Goal: Task Accomplishment & Management: Use online tool/utility

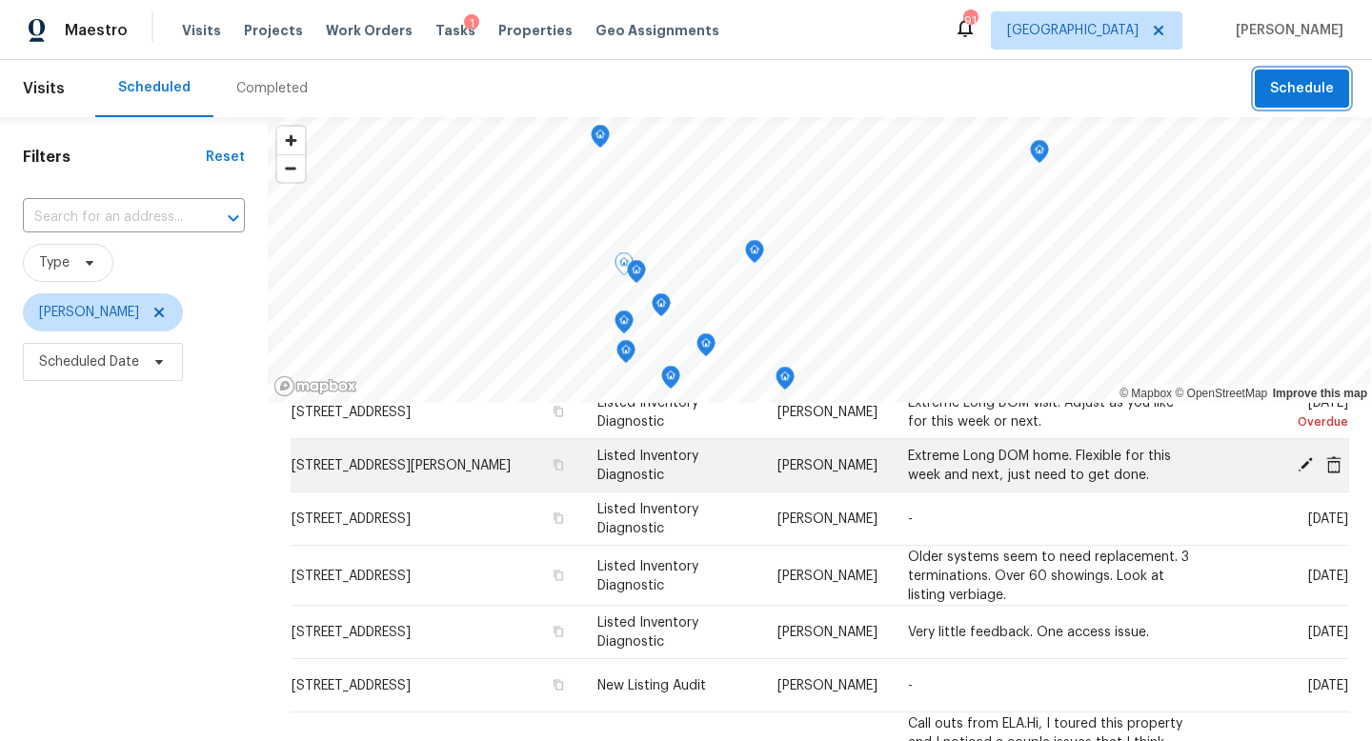
scroll to position [141, 0]
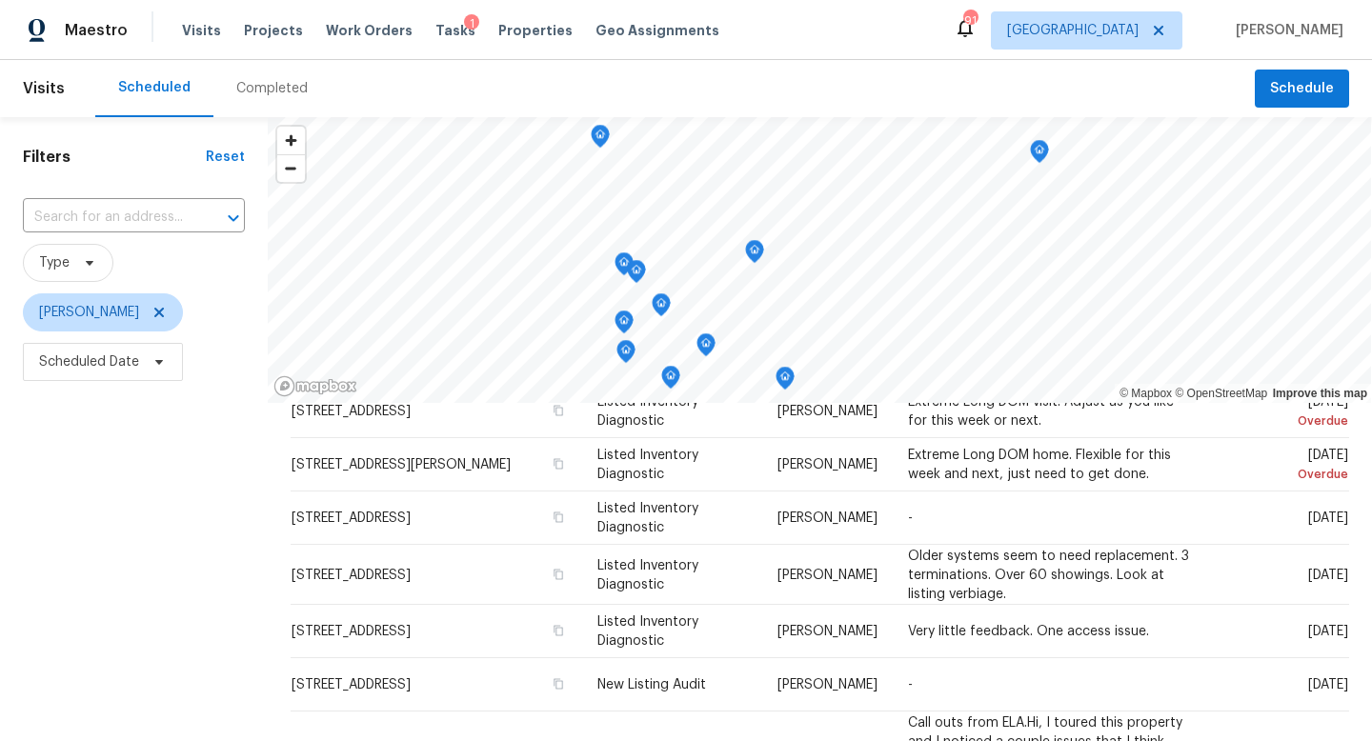
click at [277, 90] on div "Completed" at bounding box center [271, 88] width 71 height 19
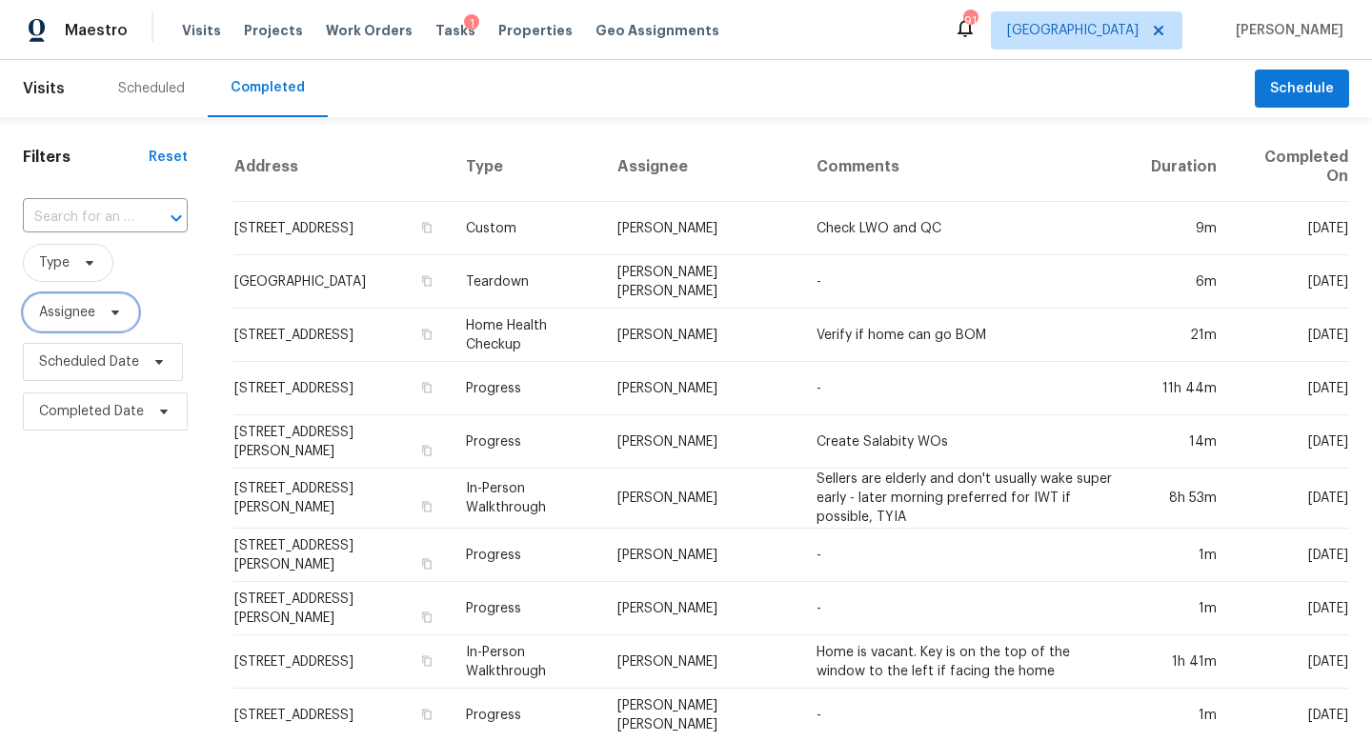
click at [74, 327] on span "Assignee" at bounding box center [81, 312] width 116 height 38
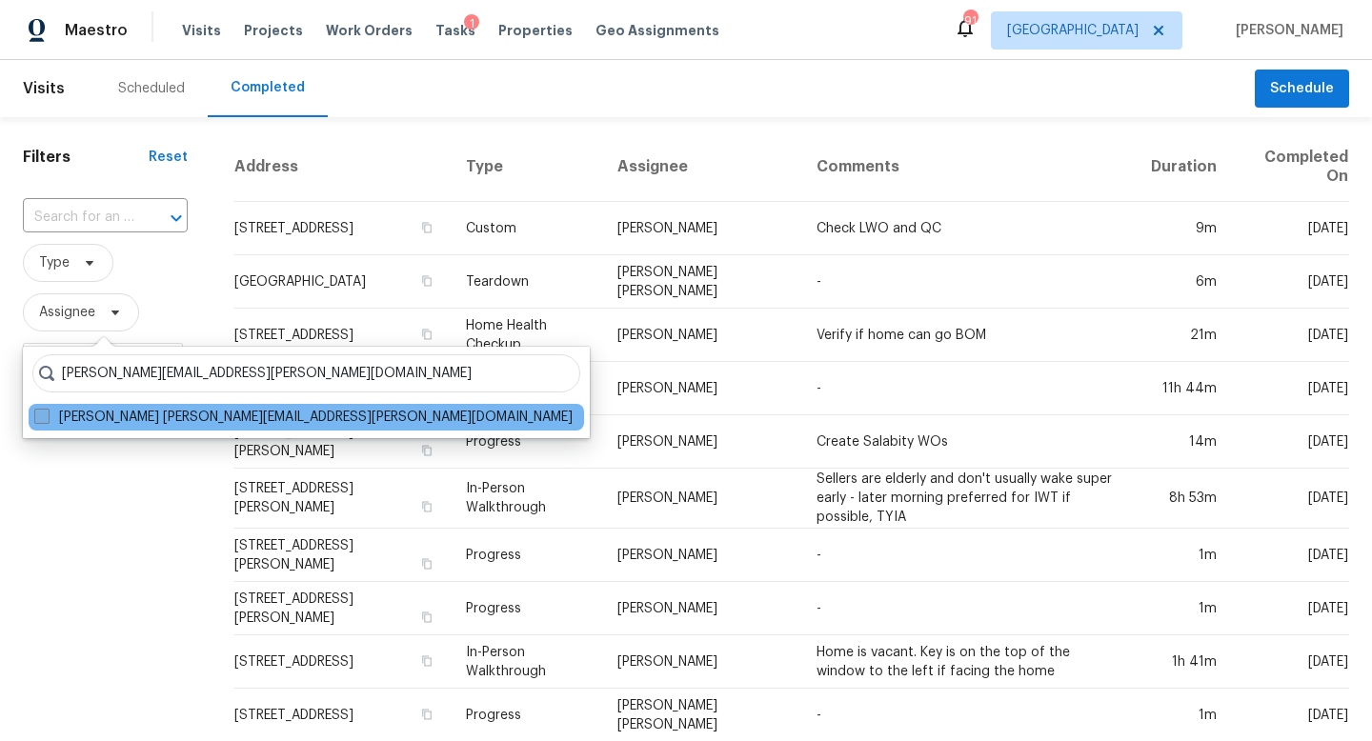
type input "cynthia.herriott@opendoor.com"
click at [61, 413] on label "Cynthia Herriott cynthia.herriott@opendoor.com" at bounding box center [303, 417] width 538 height 19
click at [47, 413] on input "Cynthia Herriott cynthia.herriott@opendoor.com" at bounding box center [40, 414] width 12 height 12
checkbox input "true"
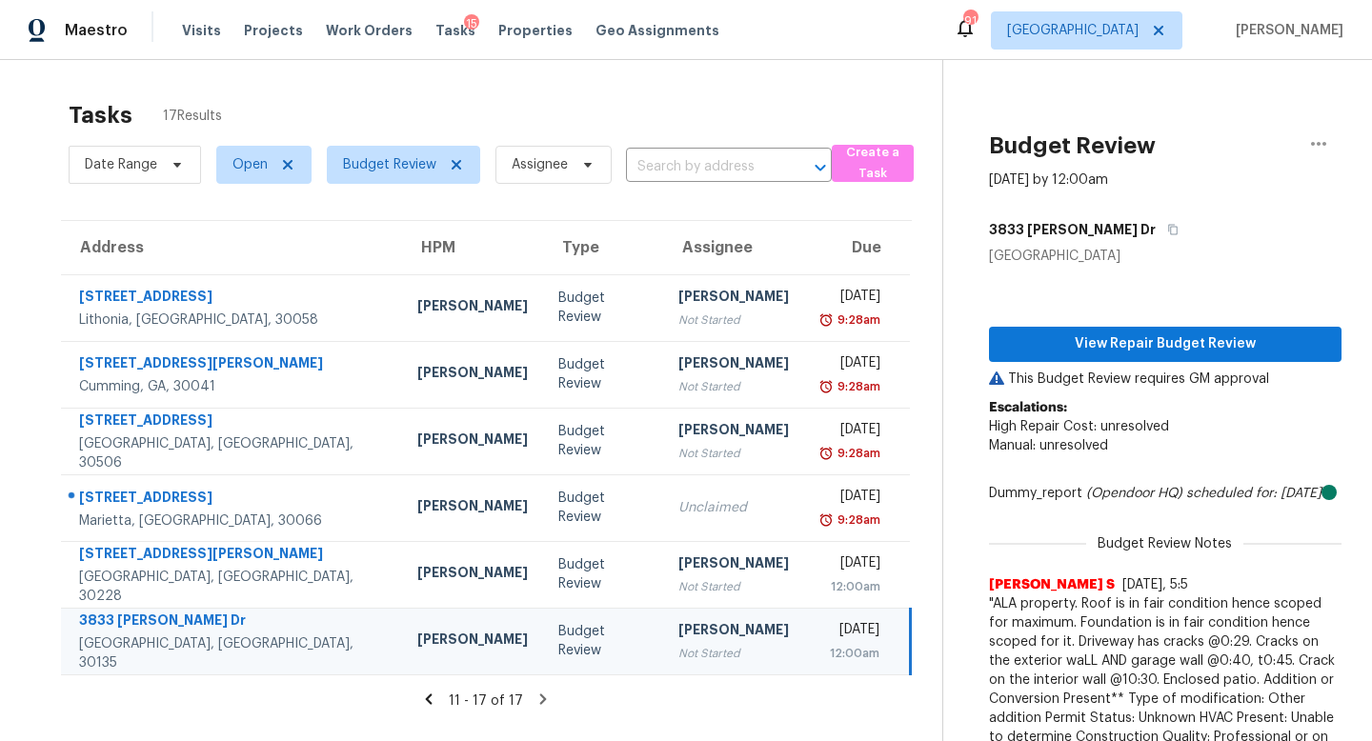
scroll to position [110, 0]
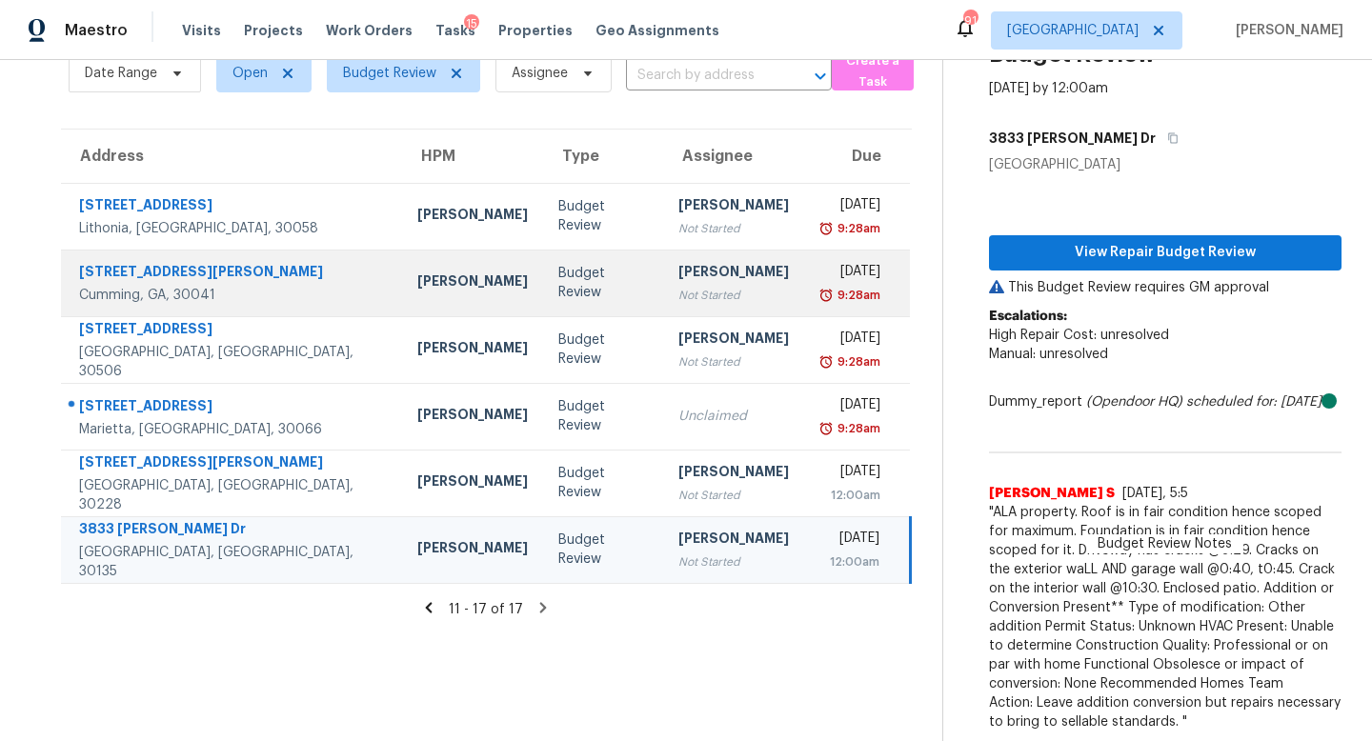
click at [543, 250] on td "Budget Review" at bounding box center [603, 283] width 120 height 67
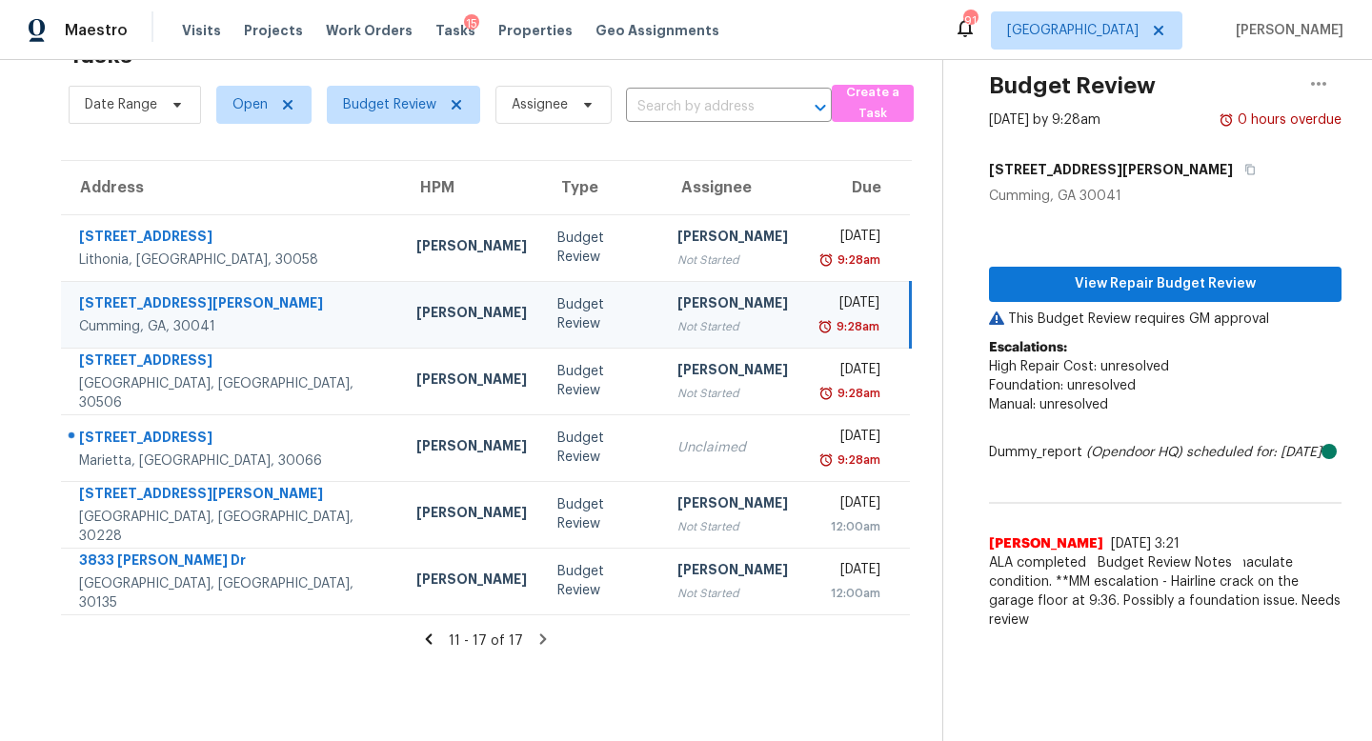
scroll to position [60, 0]
click at [1084, 280] on span "View Repair Budget Review" at bounding box center [1165, 284] width 322 height 24
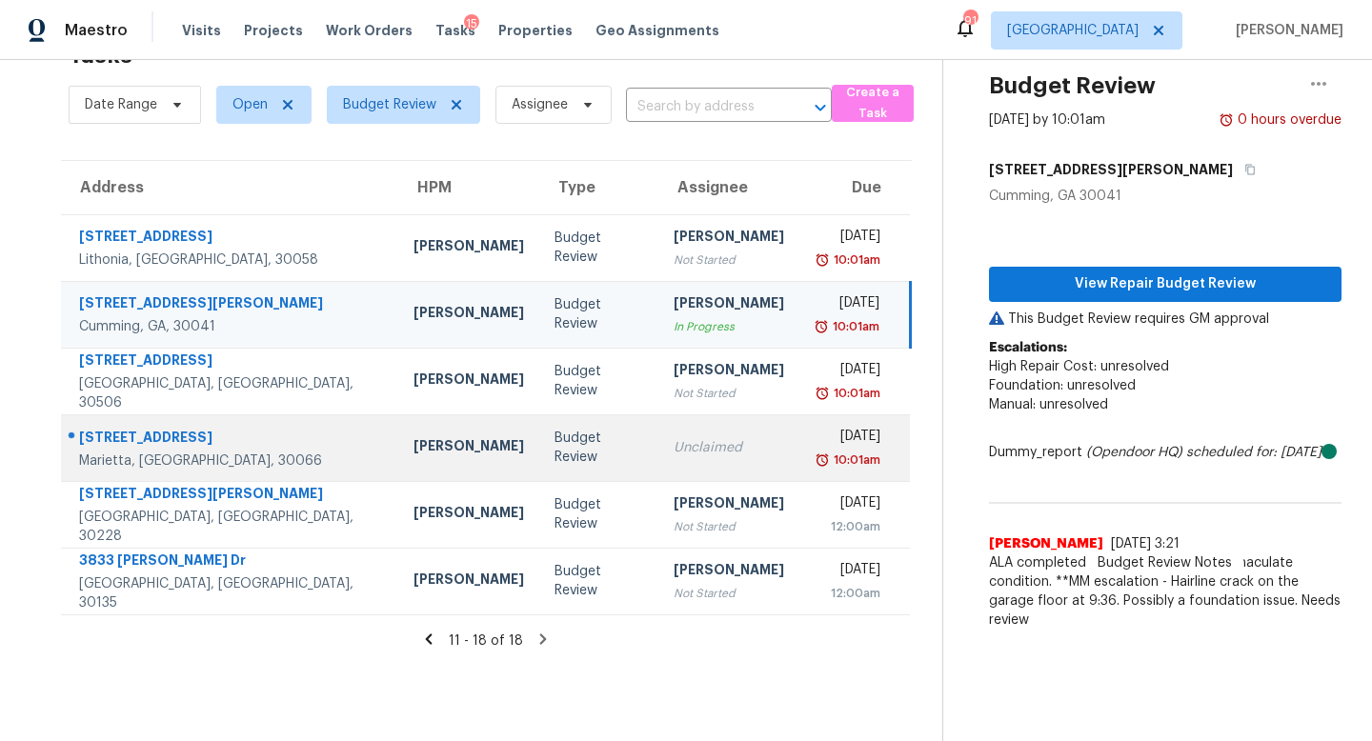
click at [551, 439] on td "Budget Review" at bounding box center [598, 447] width 119 height 67
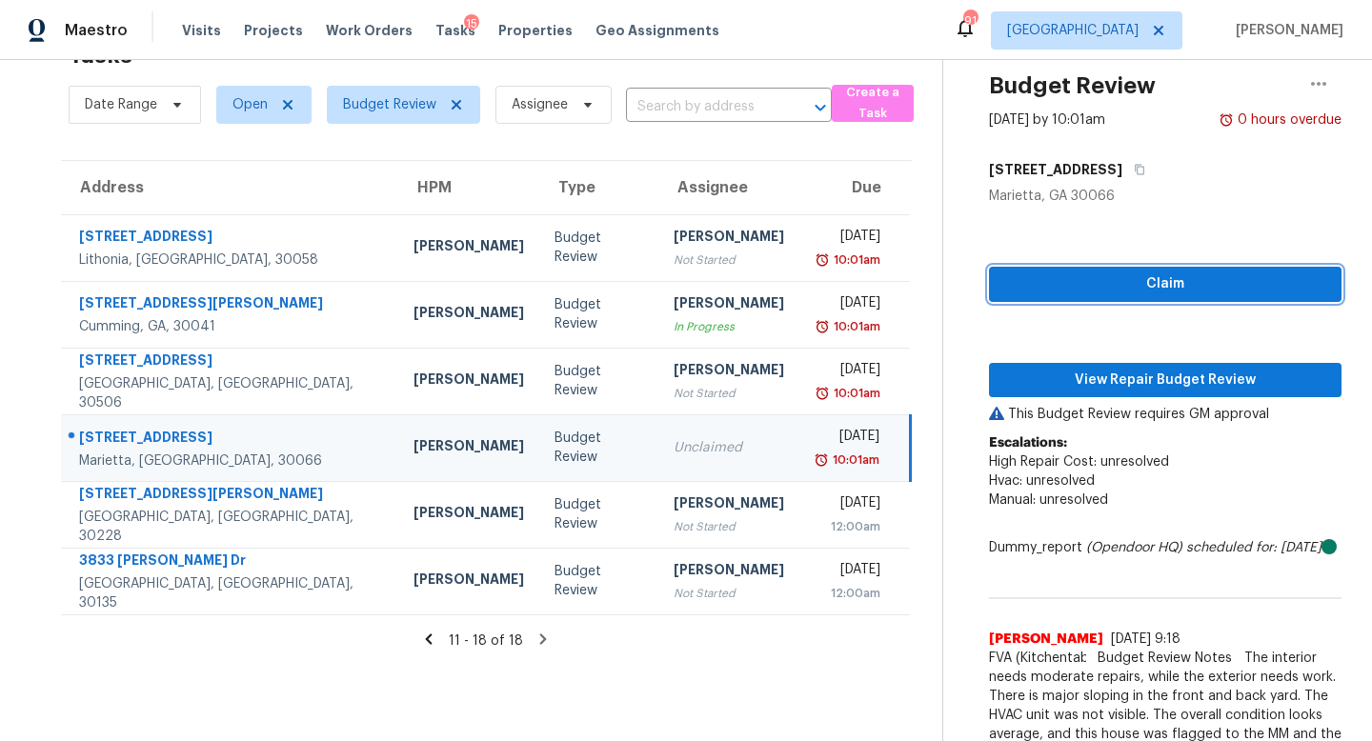
click at [1188, 288] on span "Claim" at bounding box center [1165, 284] width 322 height 24
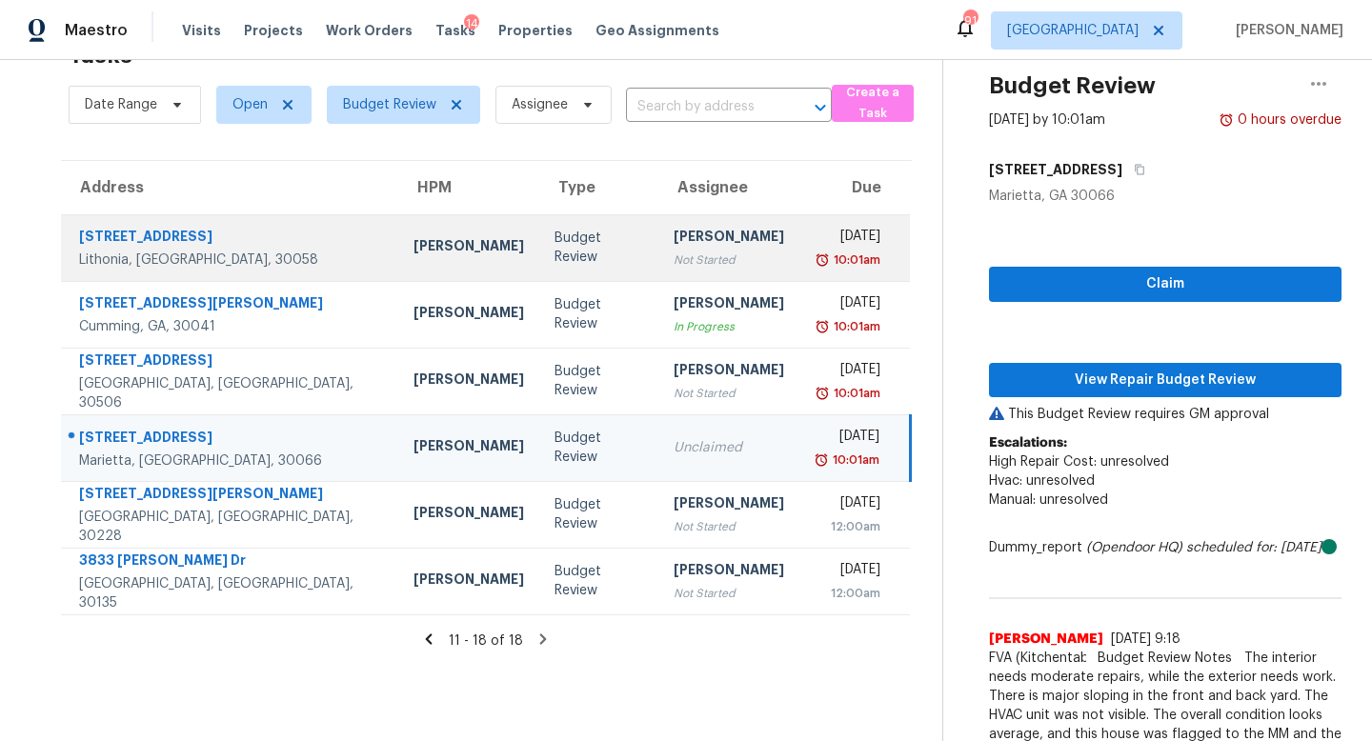
click at [539, 264] on td "Budget Review" at bounding box center [598, 247] width 119 height 67
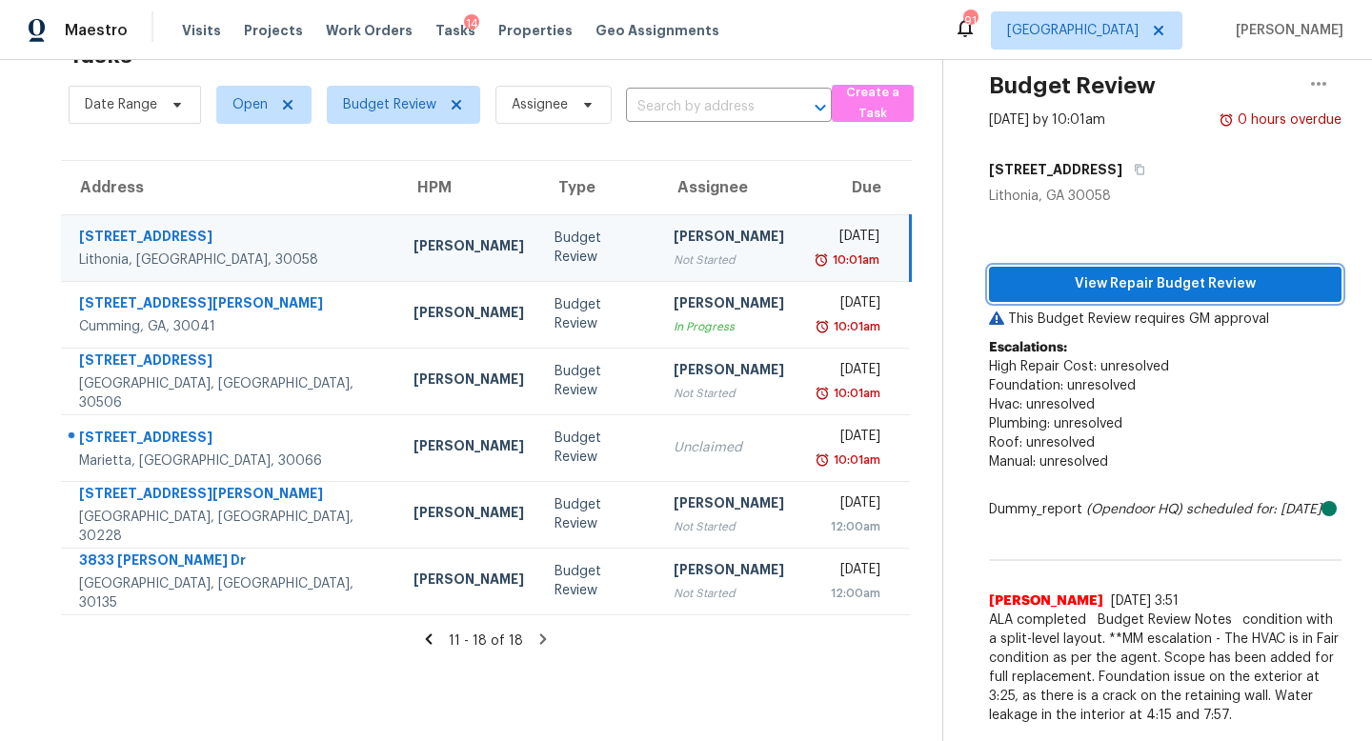
click at [1089, 283] on span "View Repair Budget Review" at bounding box center [1165, 284] width 322 height 24
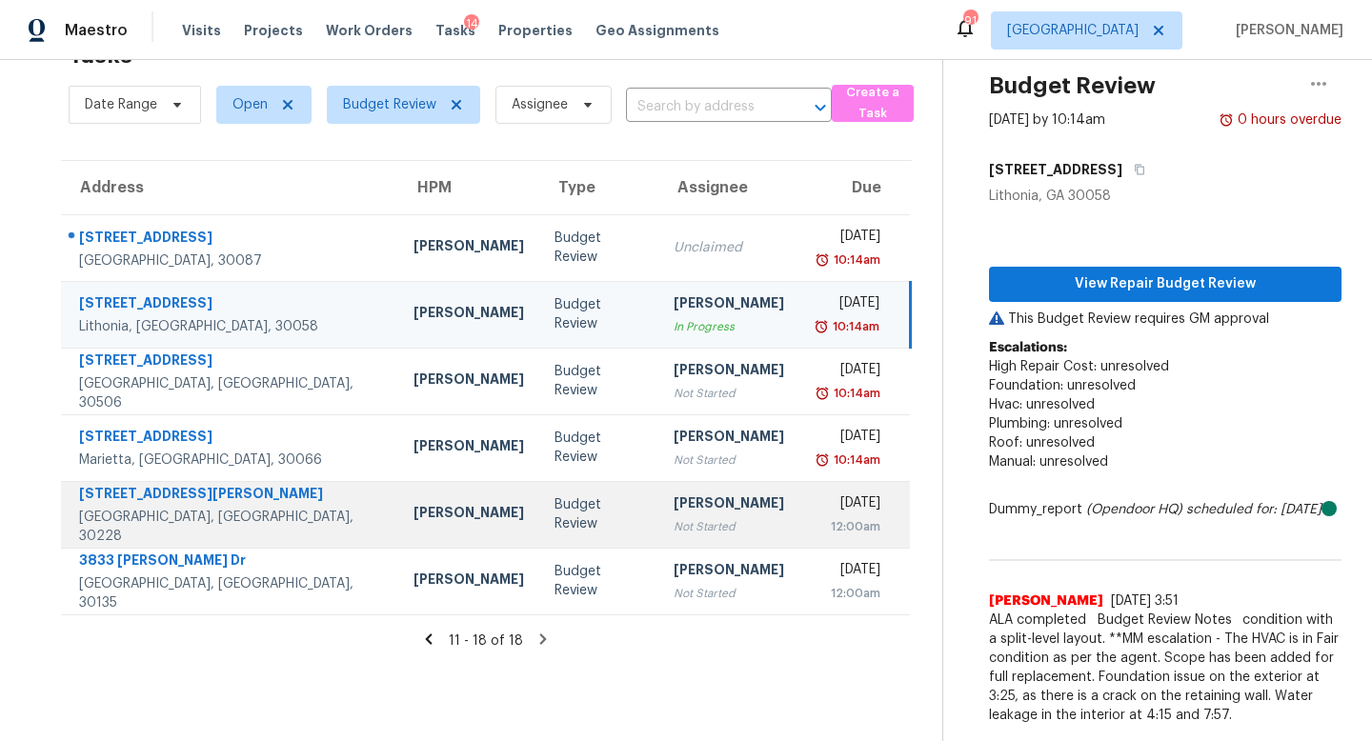
click at [700, 519] on div "Not Started" at bounding box center [728, 526] width 110 height 19
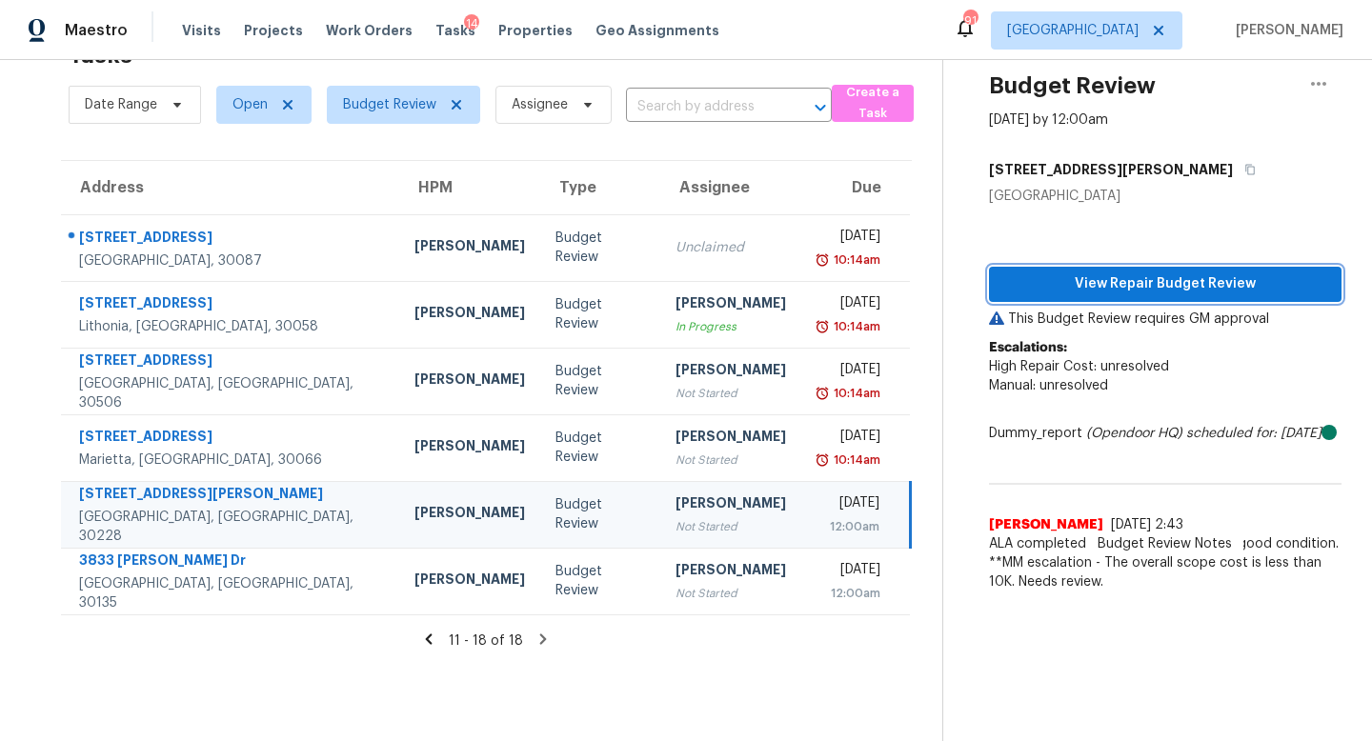
click at [1092, 283] on span "View Repair Budget Review" at bounding box center [1165, 284] width 322 height 24
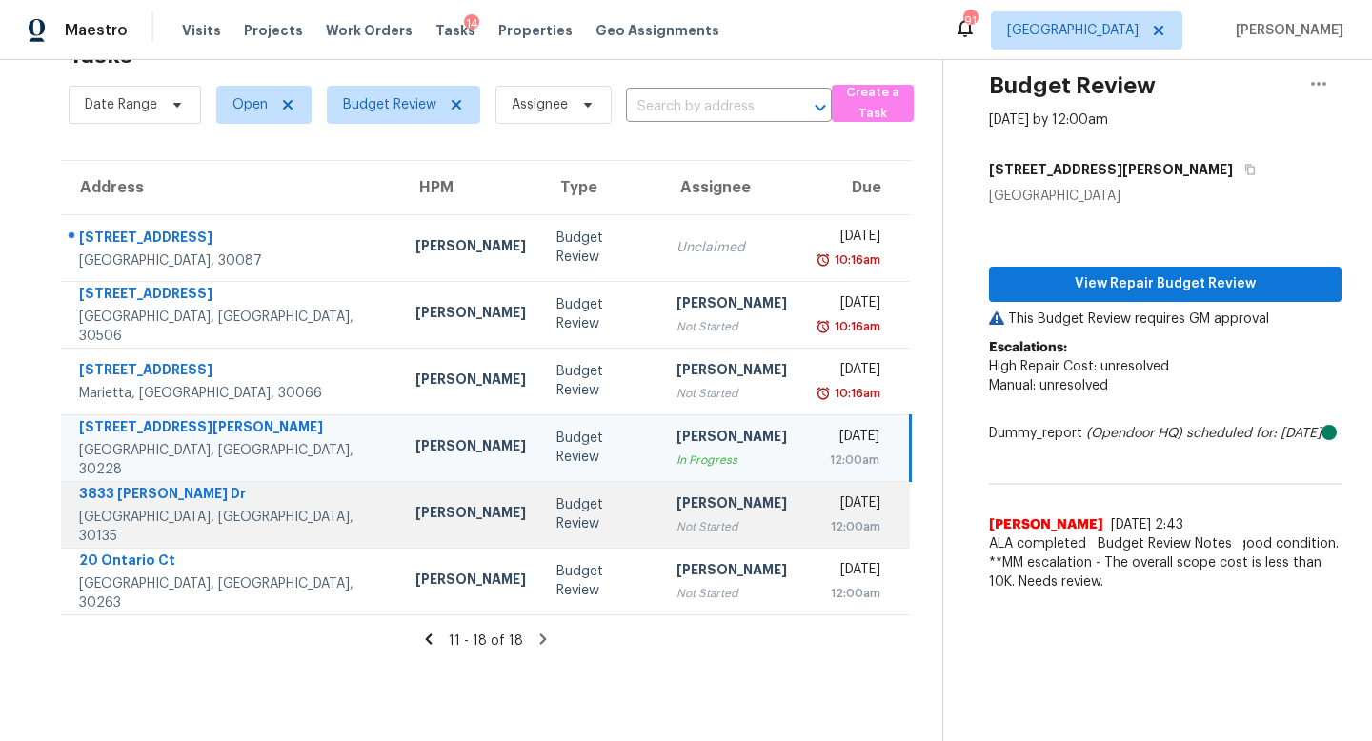
click at [720, 502] on td "Cynthia Herriott Not Started" at bounding box center [731, 514] width 141 height 67
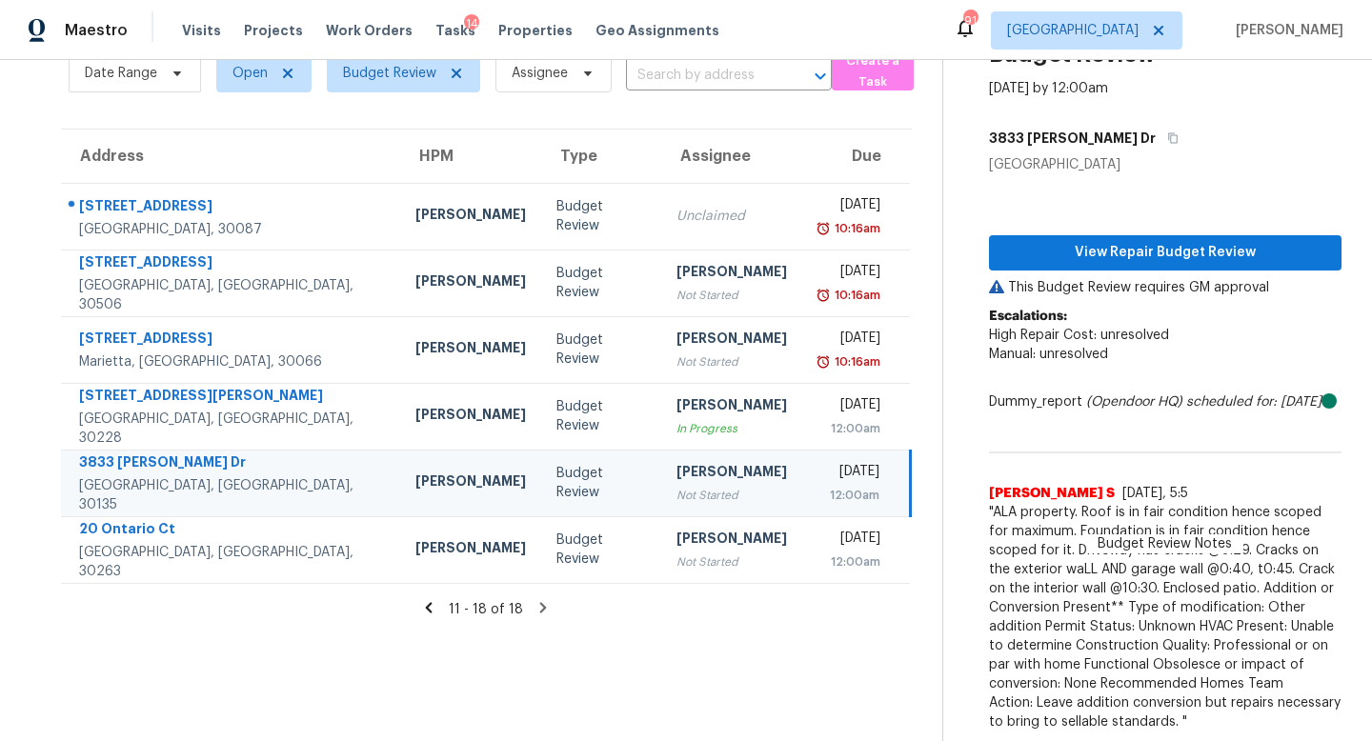
scroll to position [110, 0]
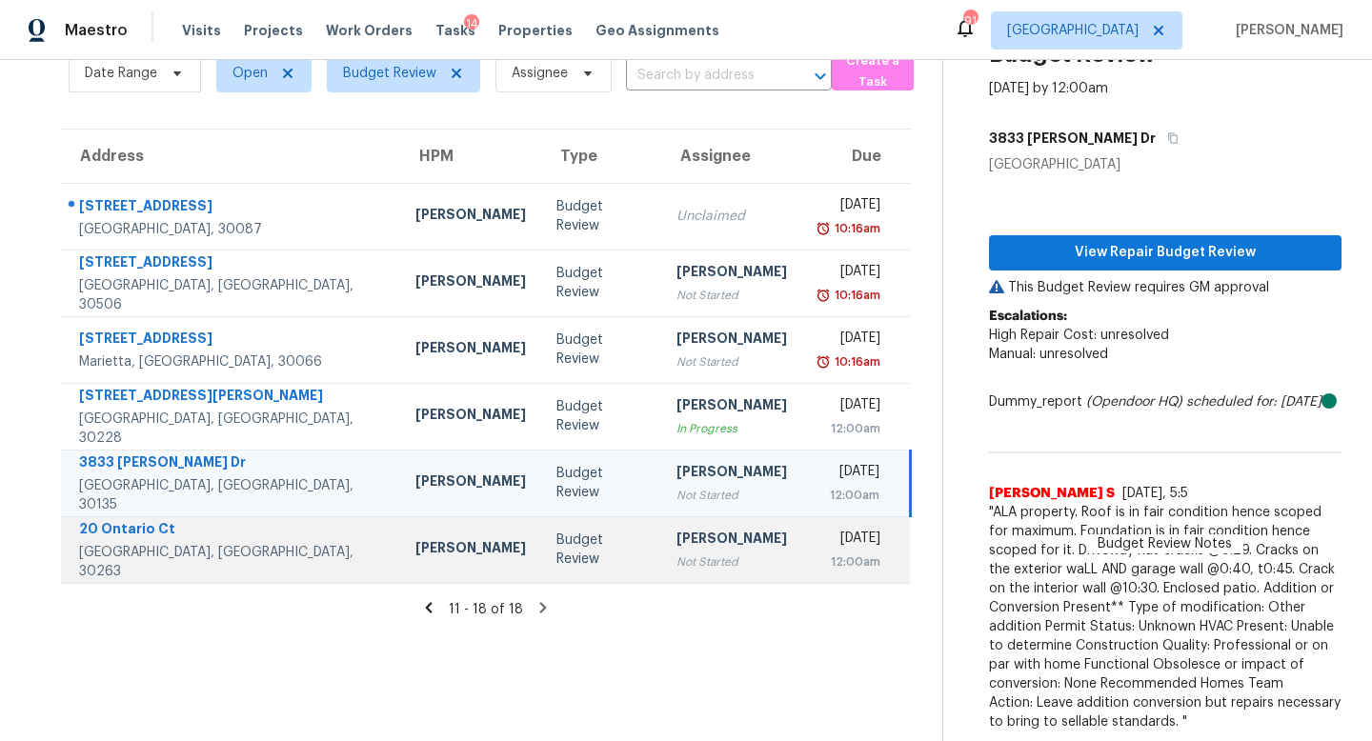
click at [676, 552] on div "Not Started" at bounding box center [731, 561] width 110 height 19
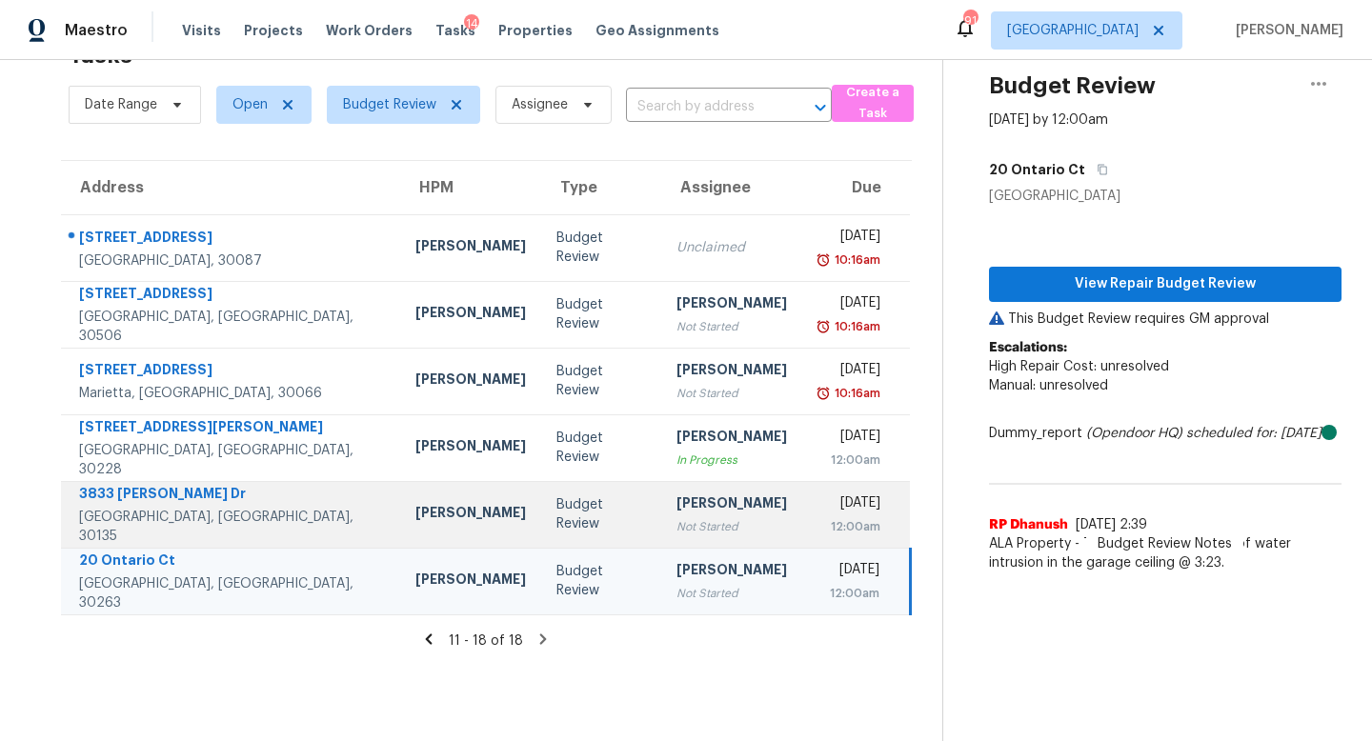
click at [679, 525] on div "Not Started" at bounding box center [731, 526] width 110 height 19
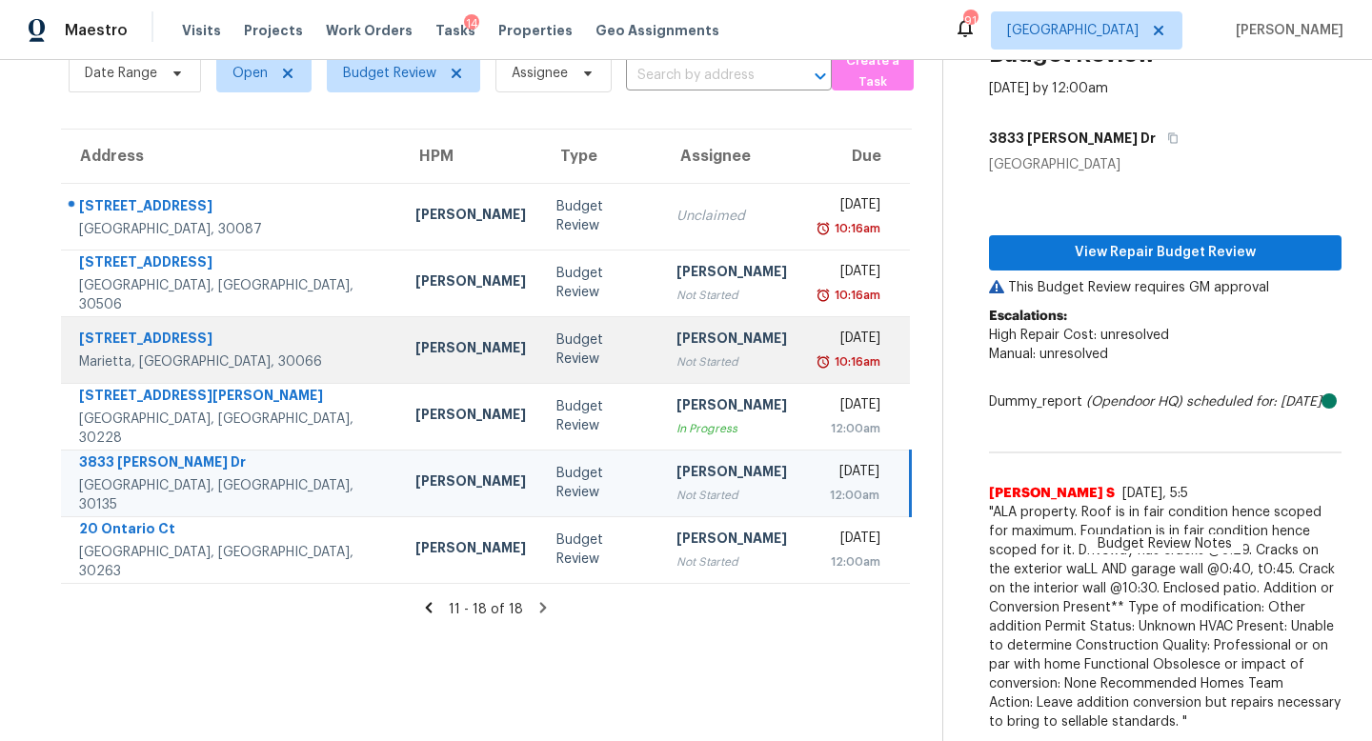
click at [684, 352] on div "Not Started" at bounding box center [731, 361] width 110 height 19
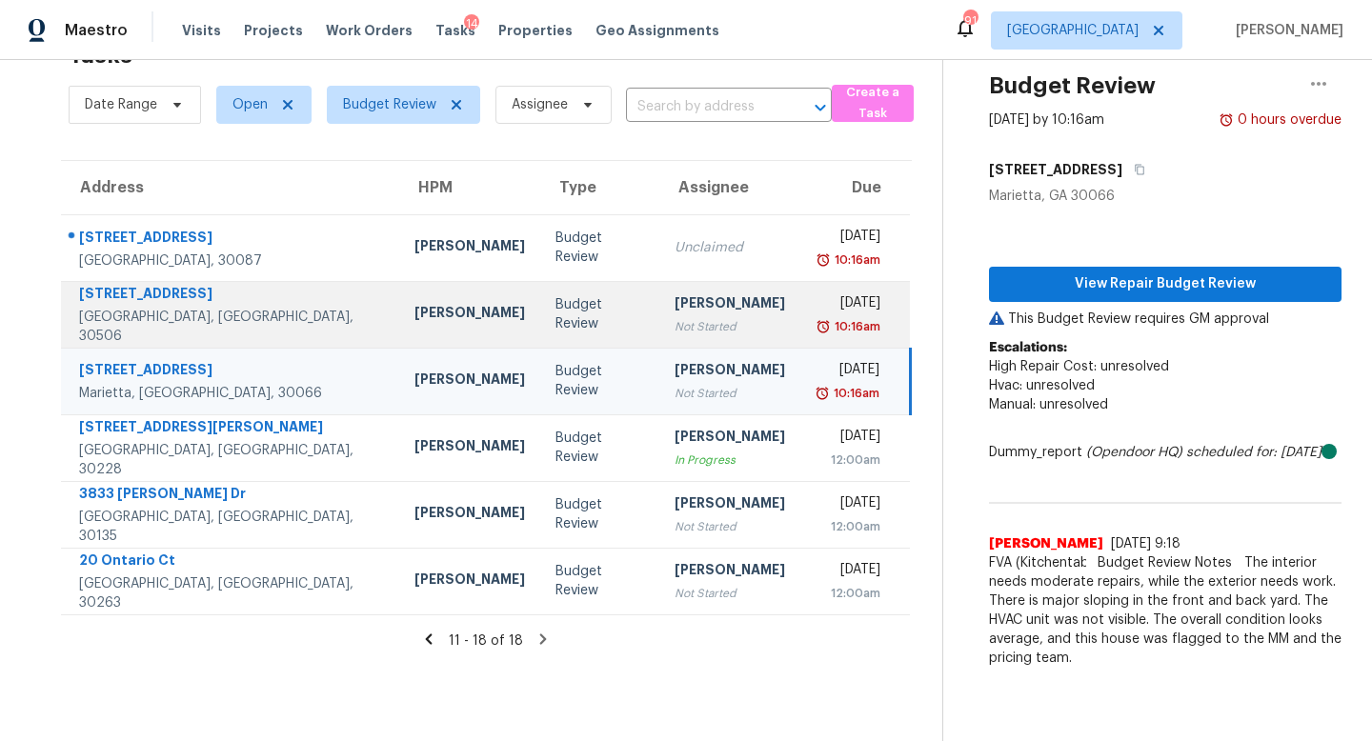
click at [697, 309] on div "[PERSON_NAME]" at bounding box center [729, 305] width 110 height 24
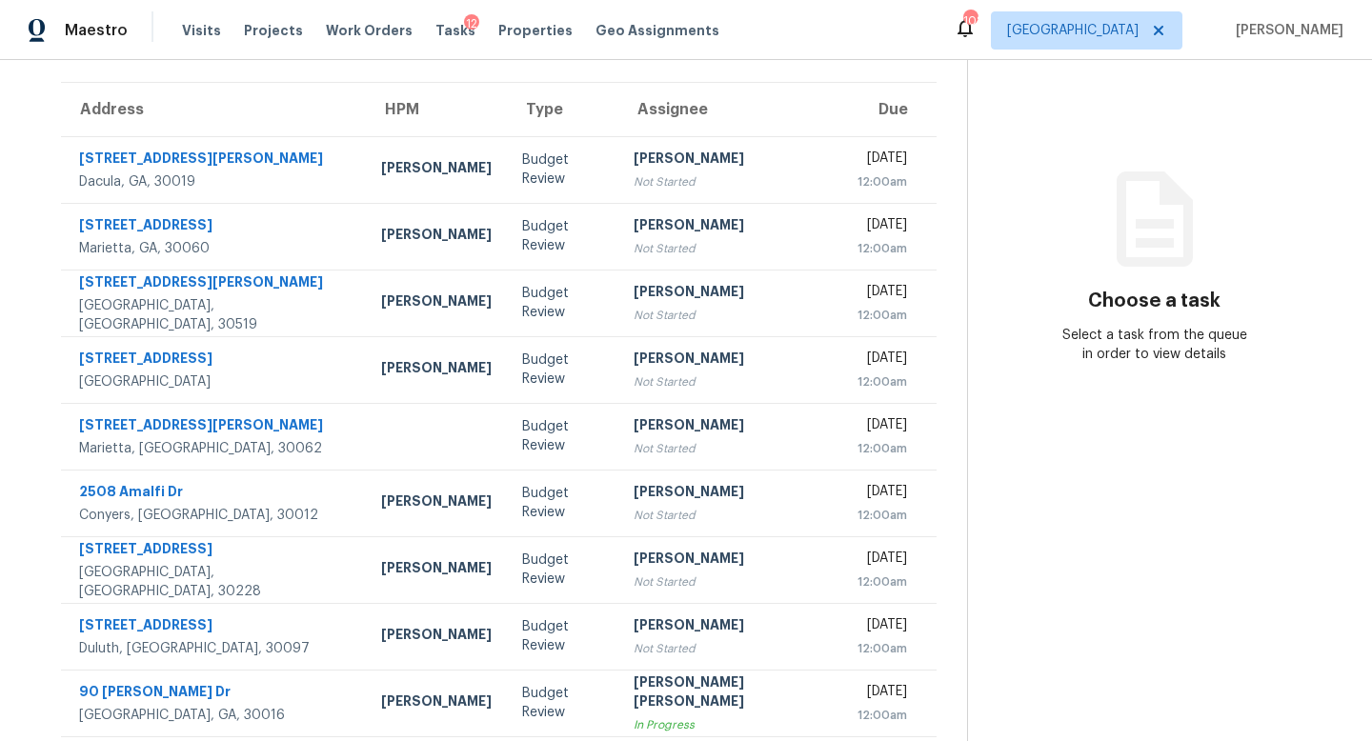
scroll to position [135, 0]
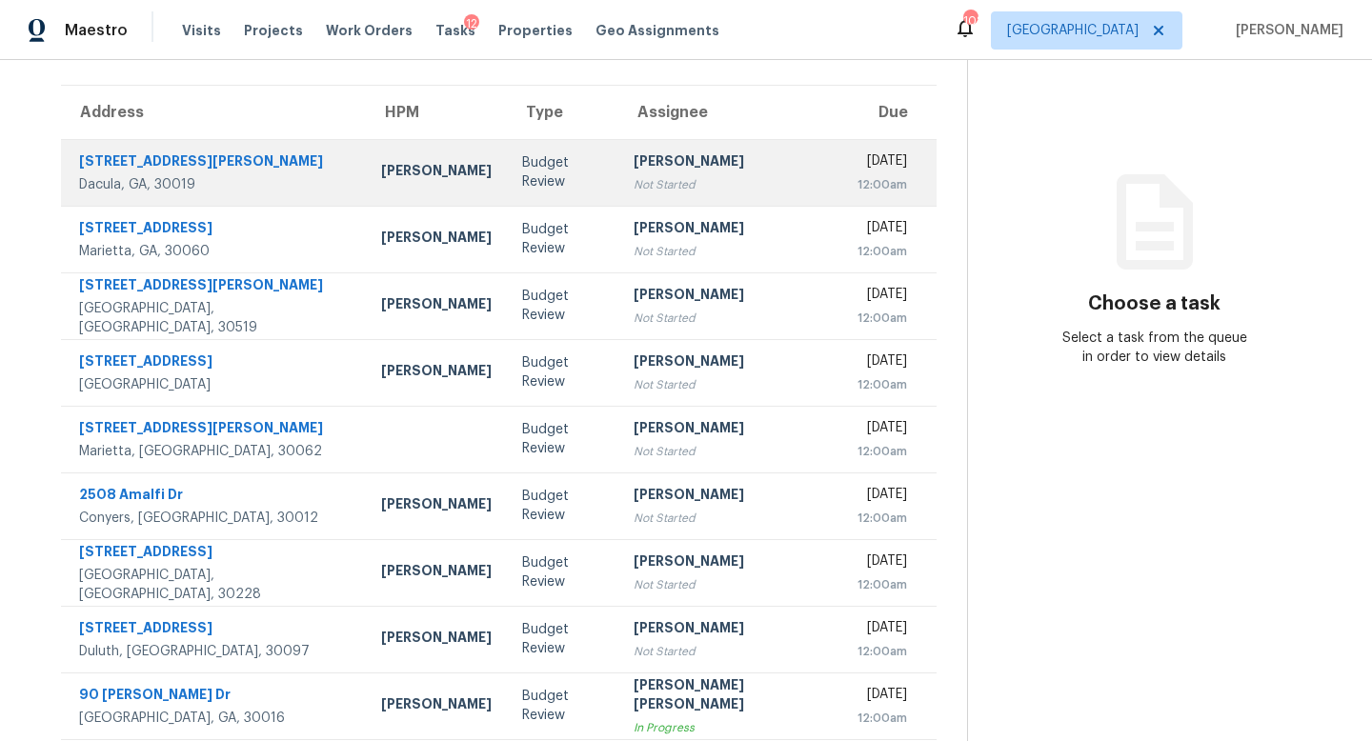
click at [639, 195] on td "Cynthia Herriott Not Started" at bounding box center [730, 172] width 224 height 67
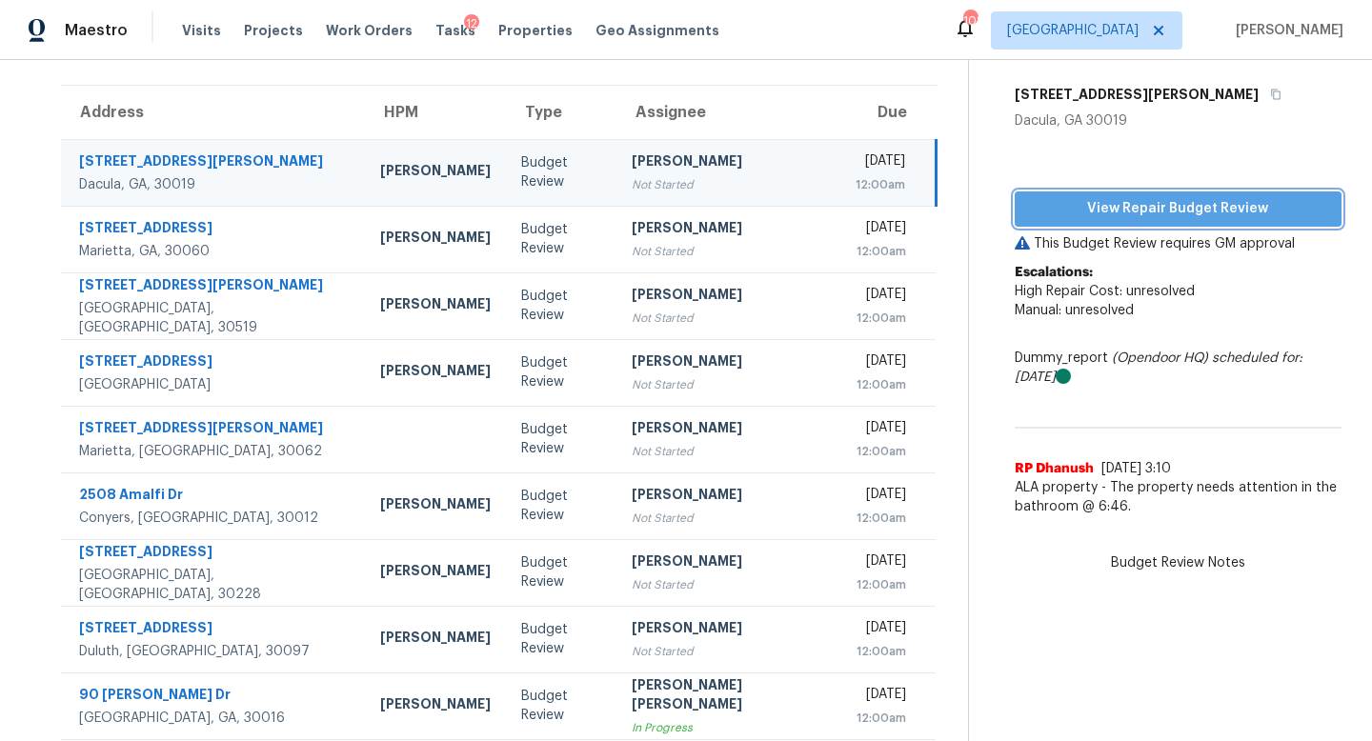
click at [1131, 214] on span "View Repair Budget Review" at bounding box center [1178, 209] width 296 height 24
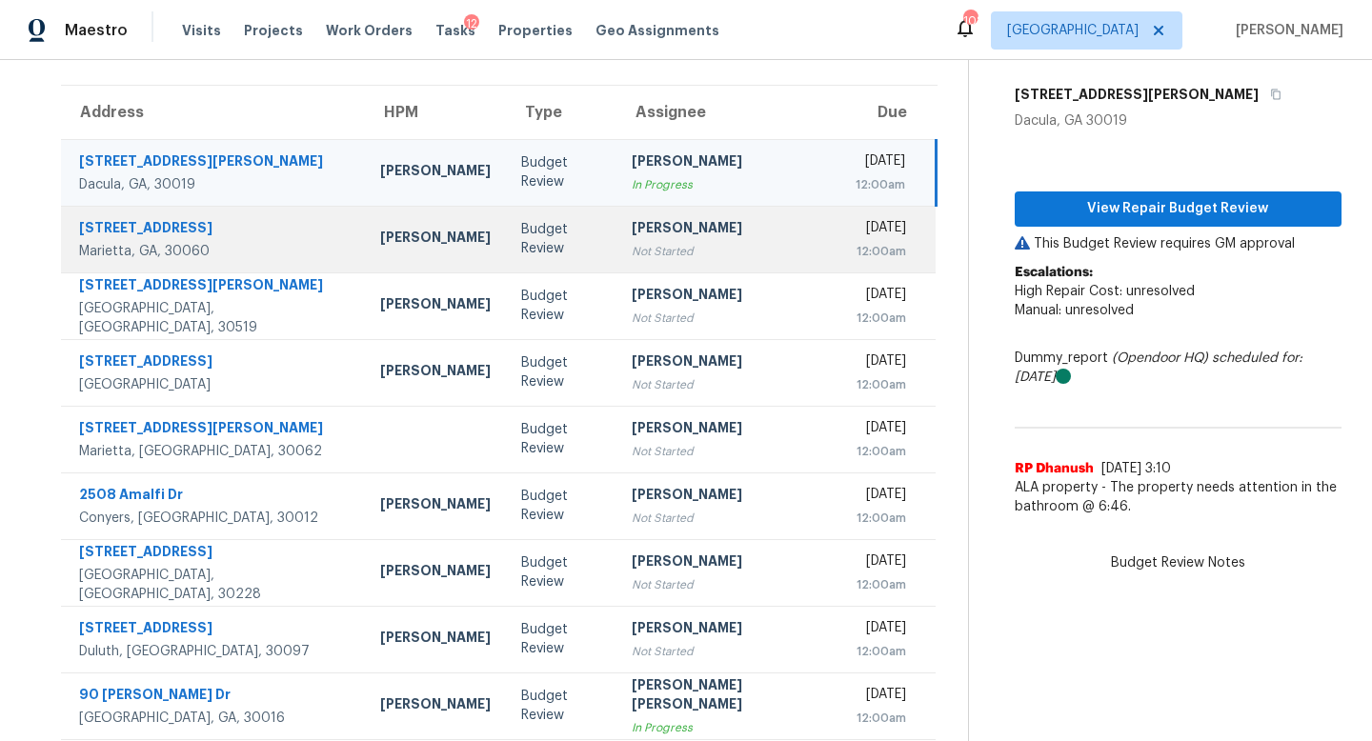
click at [631, 255] on div "Not Started" at bounding box center [727, 251] width 192 height 19
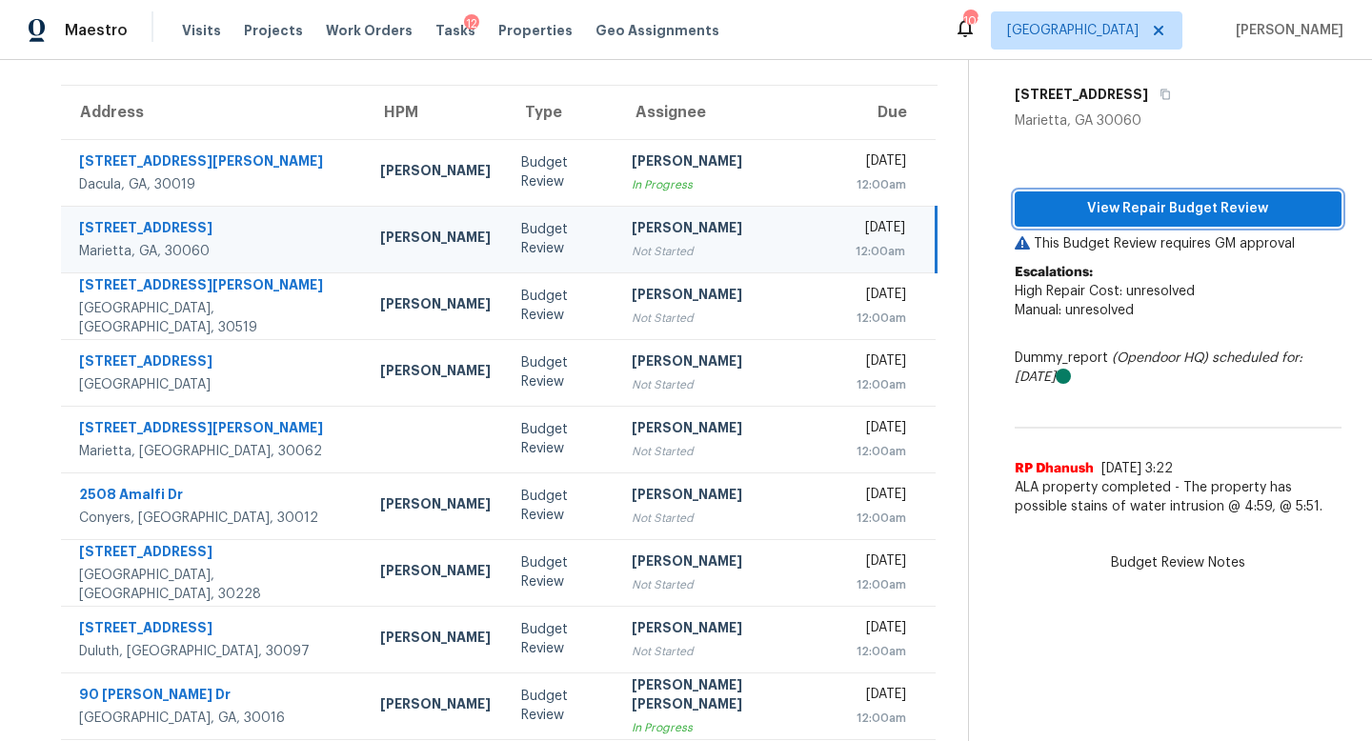
click at [1071, 217] on span "View Repair Budget Review" at bounding box center [1178, 209] width 296 height 24
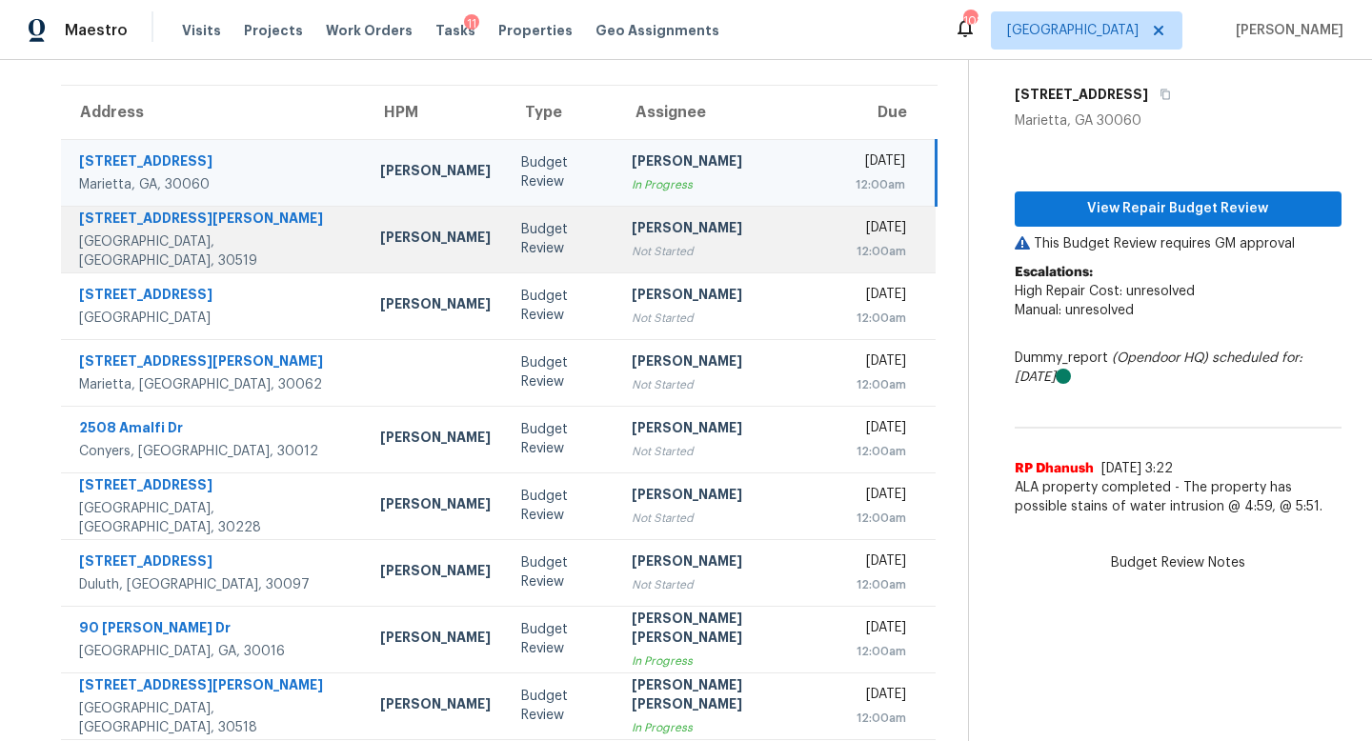
click at [631, 259] on div "Not Started" at bounding box center [727, 251] width 192 height 19
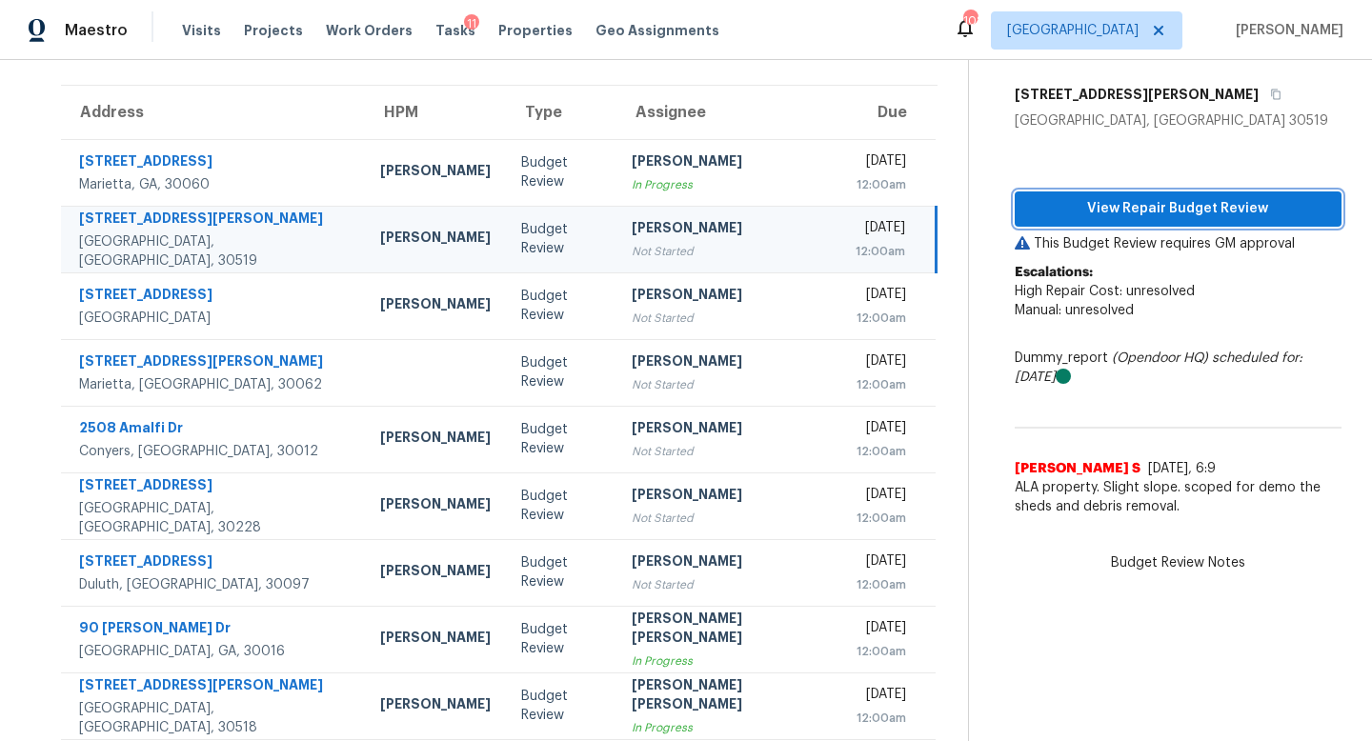
click at [1105, 200] on span "View Repair Budget Review" at bounding box center [1178, 209] width 296 height 24
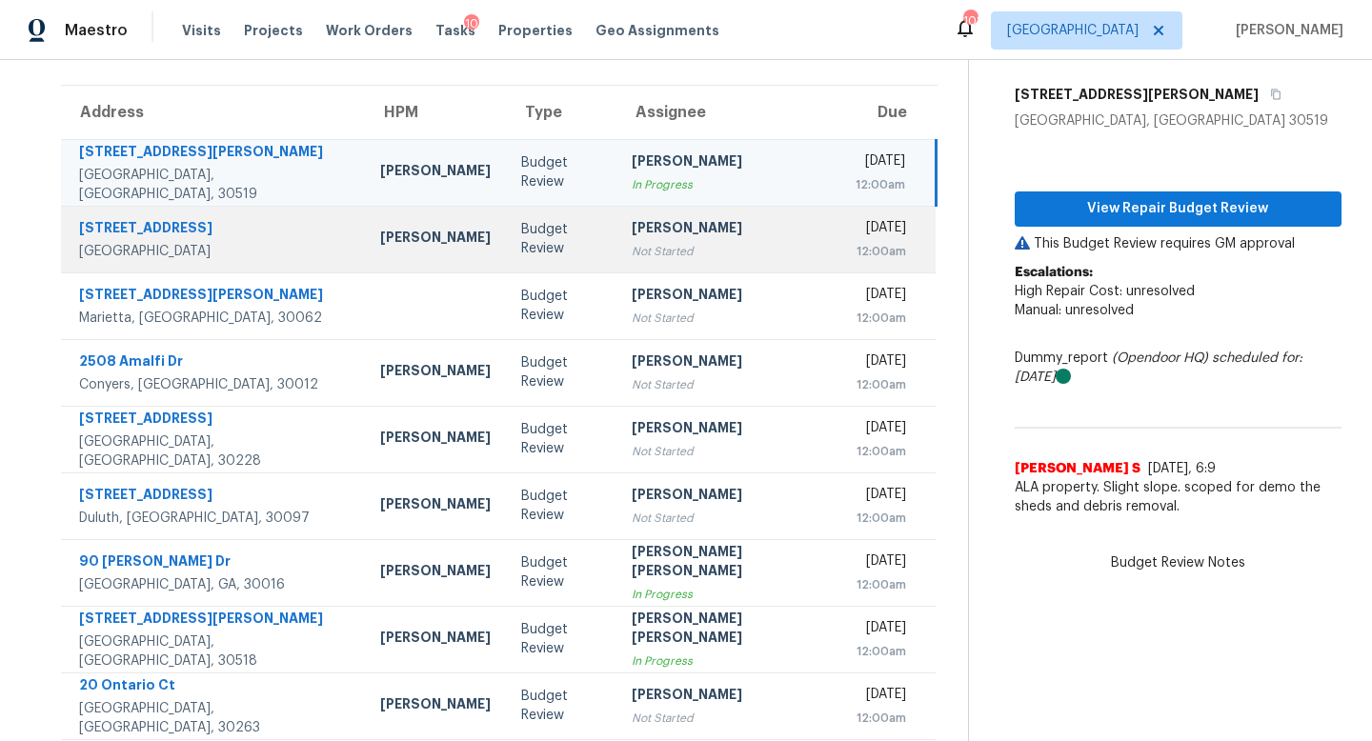
click at [664, 233] on div "[PERSON_NAME]" at bounding box center [727, 230] width 192 height 24
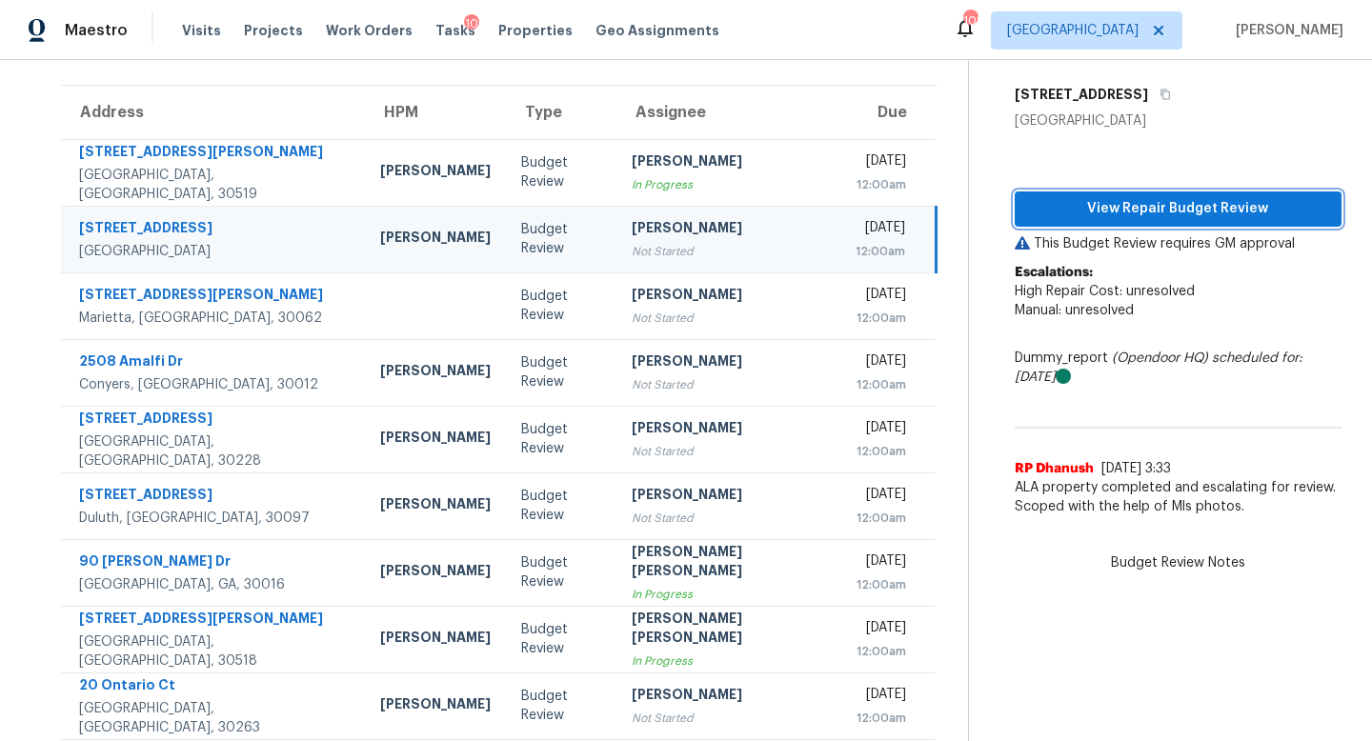
click at [1081, 218] on span "View Repair Budget Review" at bounding box center [1178, 209] width 296 height 24
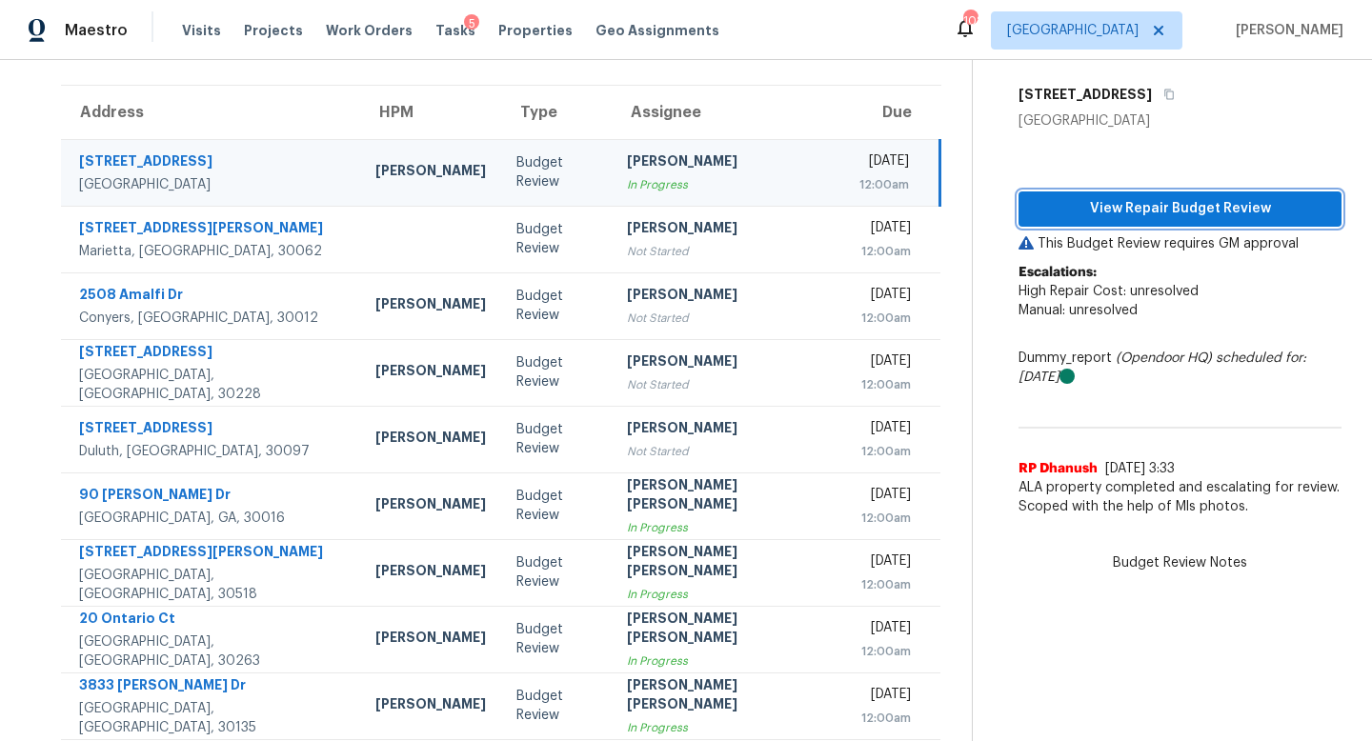
click at [1083, 210] on span "View Repair Budget Review" at bounding box center [1179, 209] width 292 height 24
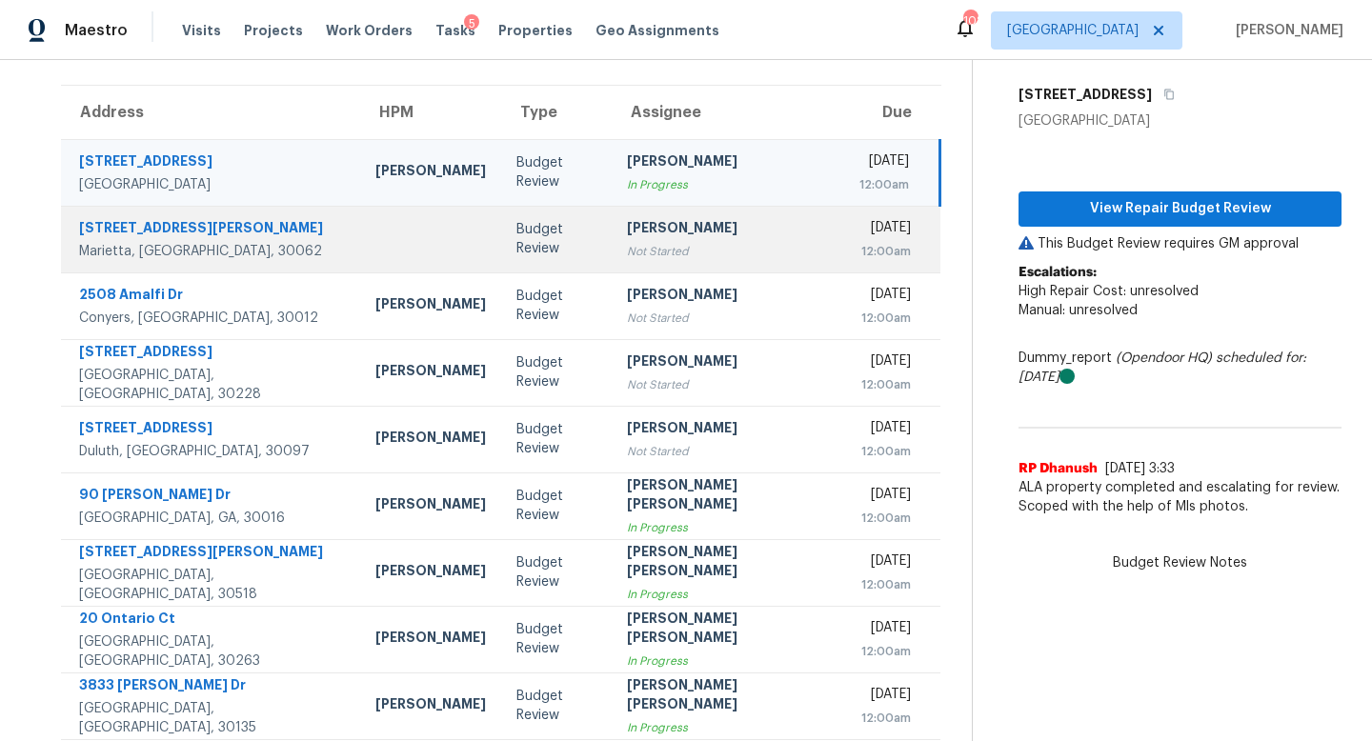
click at [627, 249] on div "Not Started" at bounding box center [722, 251] width 190 height 19
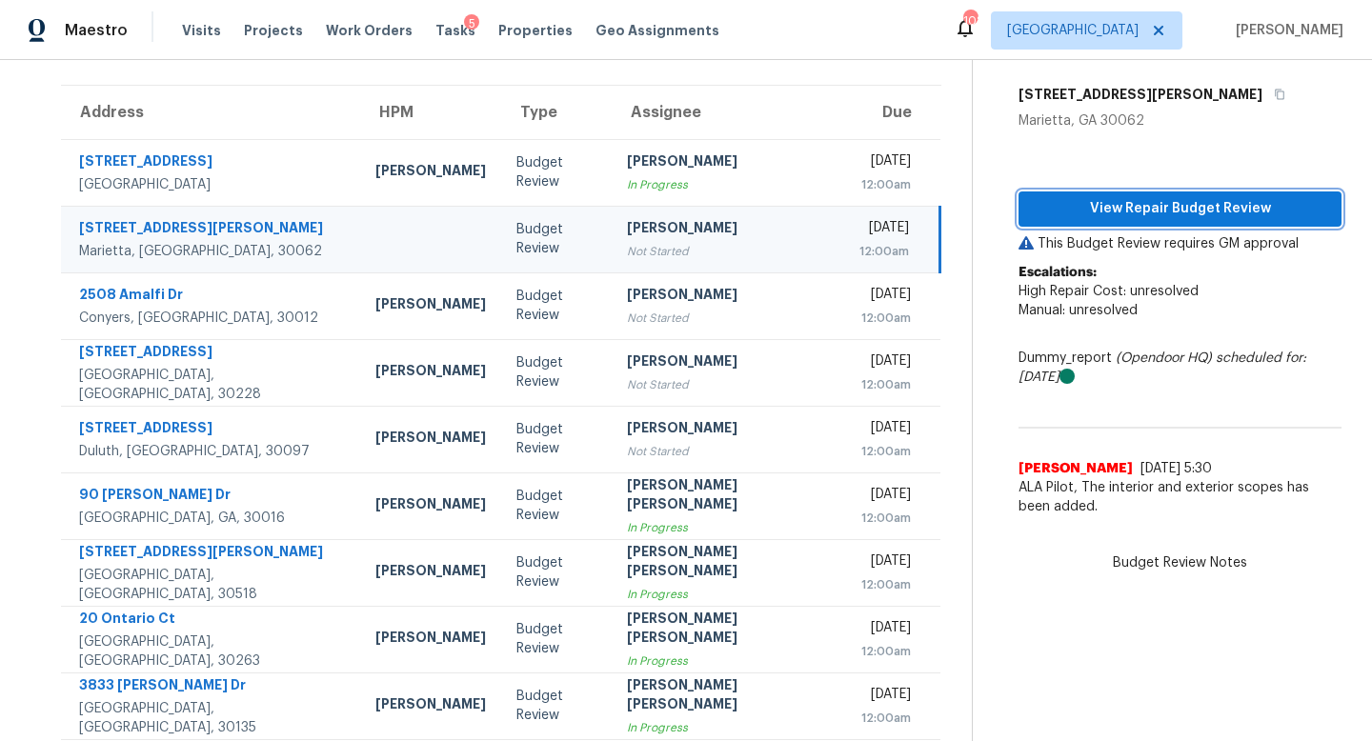
click at [1103, 207] on span "View Repair Budget Review" at bounding box center [1179, 209] width 292 height 24
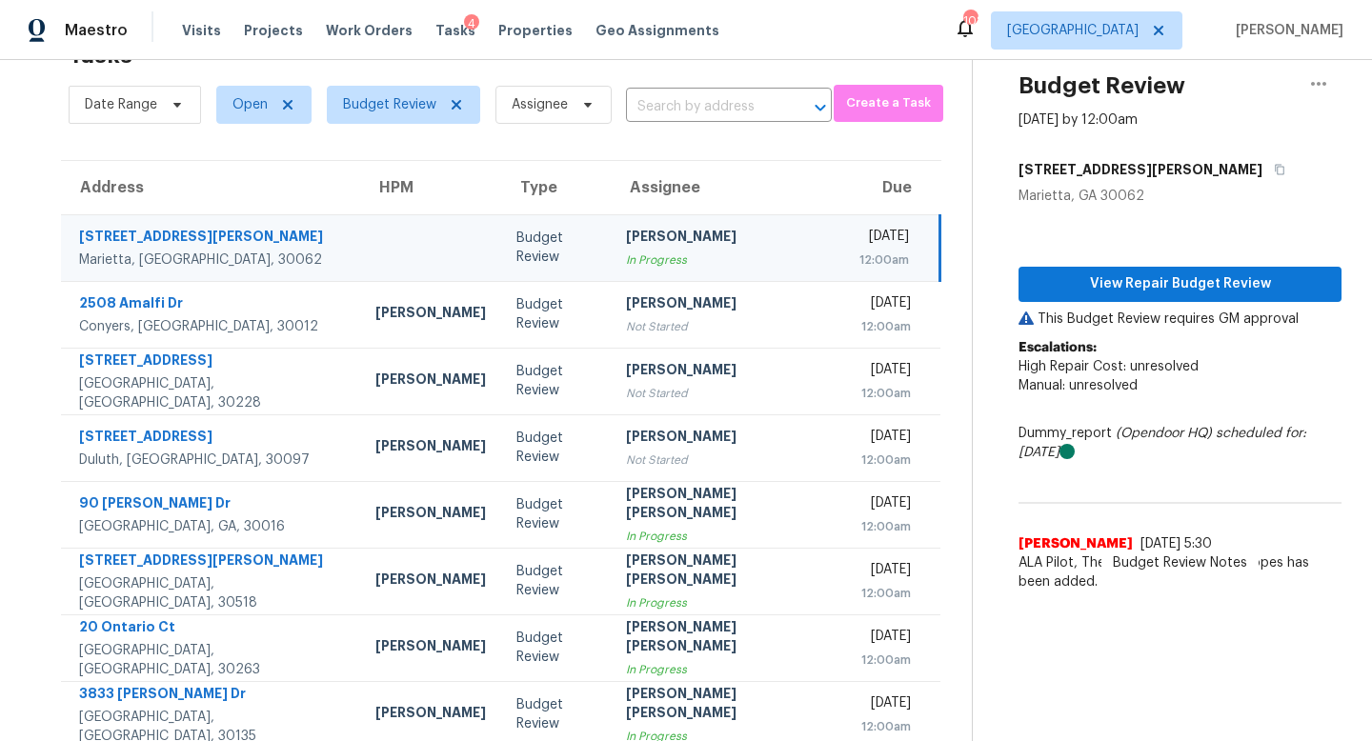
scroll to position [250, 0]
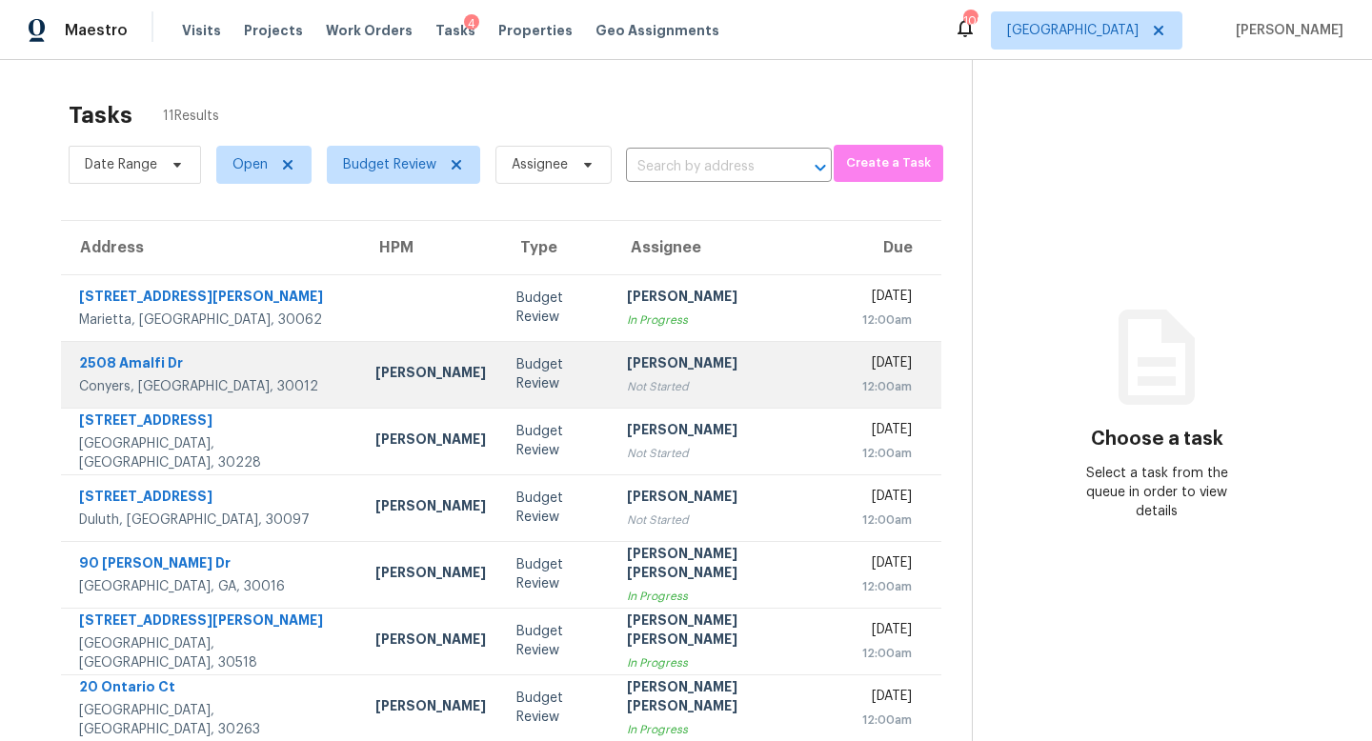
click at [516, 374] on div "Budget Review" at bounding box center [556, 374] width 80 height 38
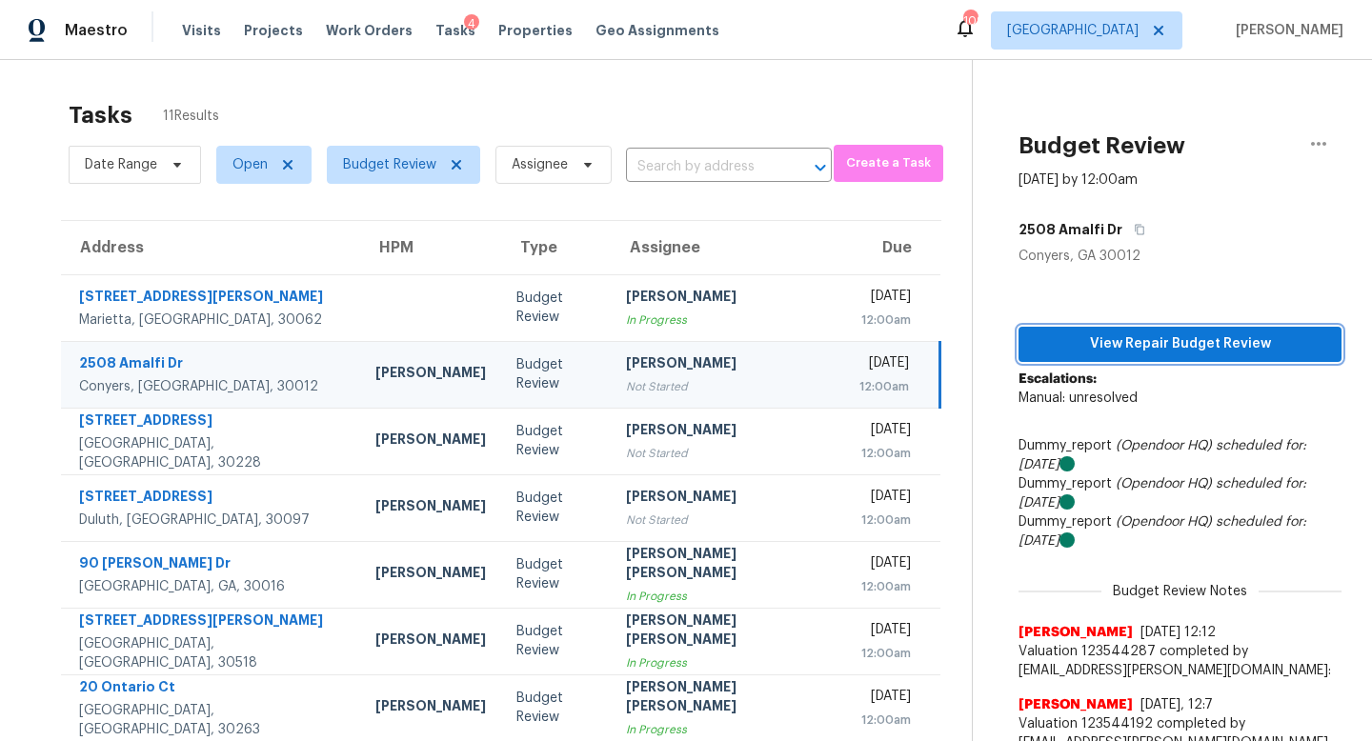
click at [1092, 332] on span "View Repair Budget Review" at bounding box center [1179, 344] width 292 height 24
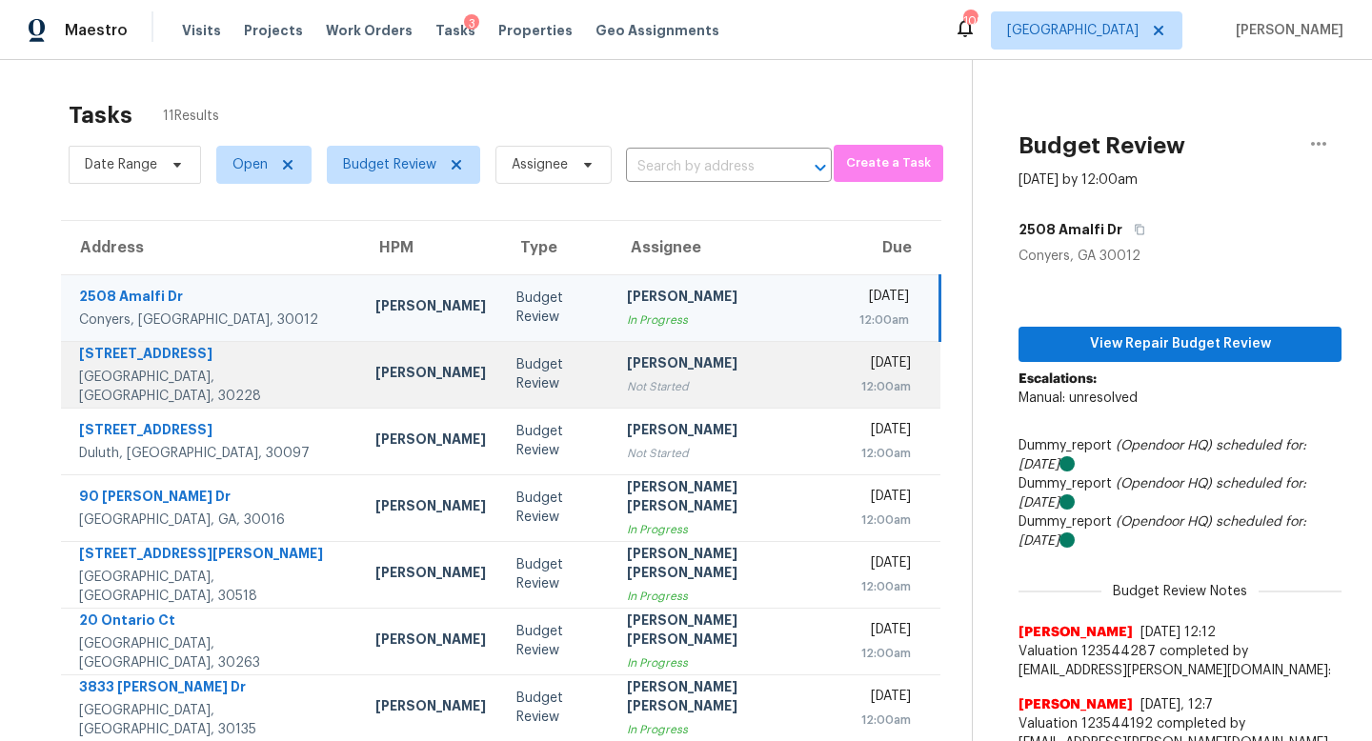
click at [501, 362] on td "Budget Review" at bounding box center [556, 374] width 110 height 67
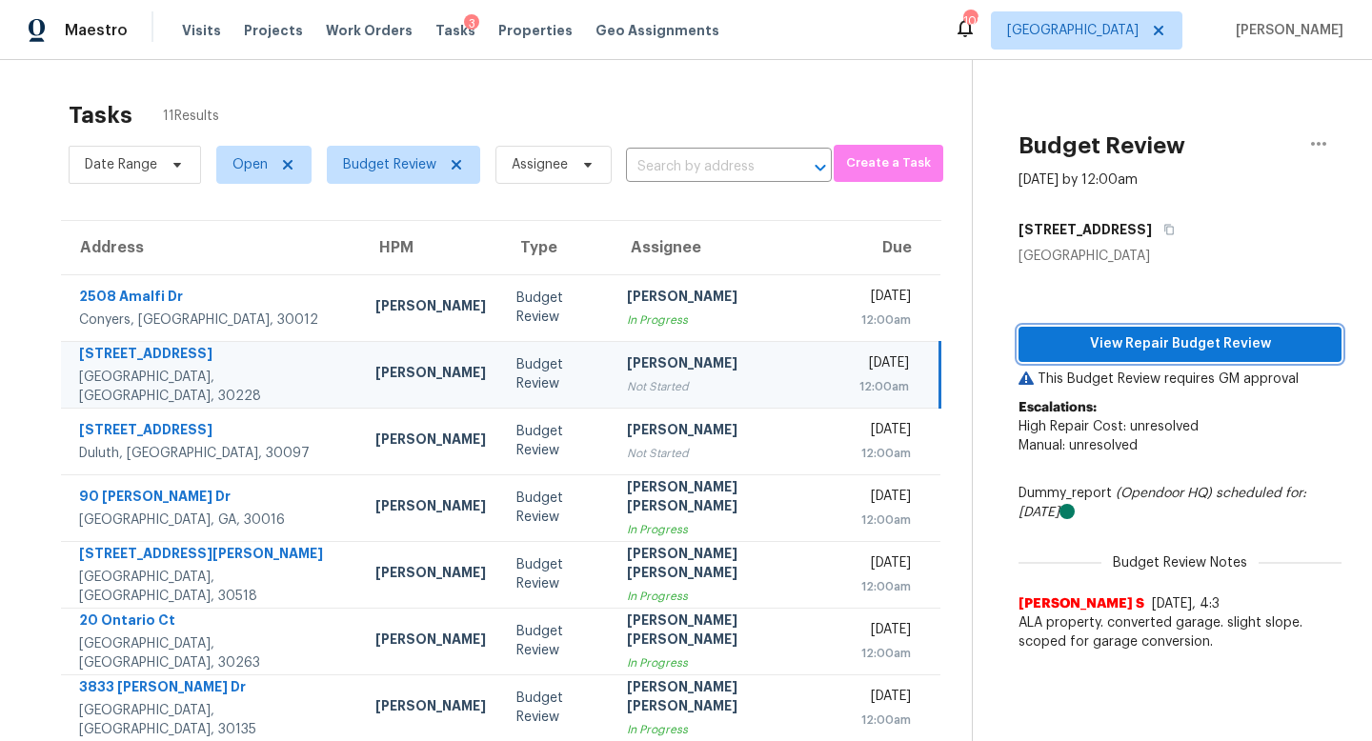
click at [1079, 351] on span "View Repair Budget Review" at bounding box center [1179, 344] width 292 height 24
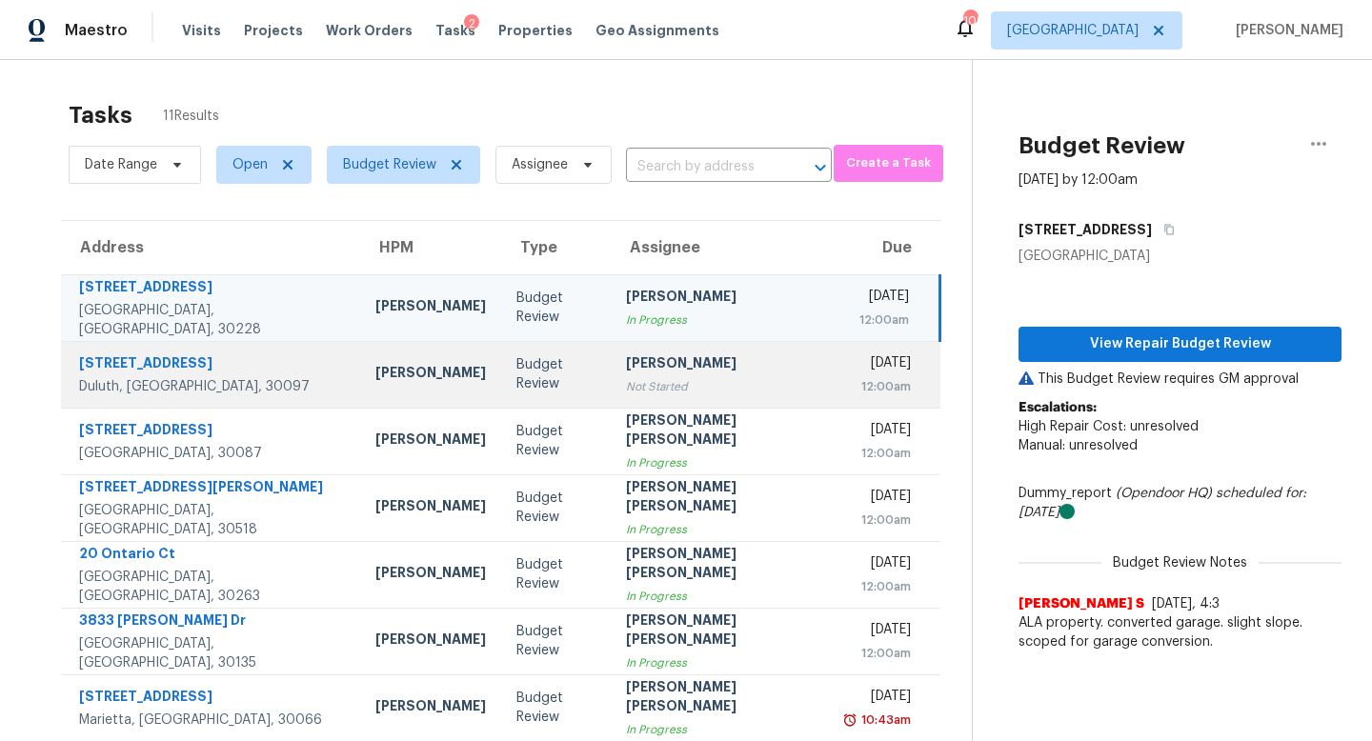
click at [626, 364] on div "[PERSON_NAME]" at bounding box center [721, 365] width 190 height 24
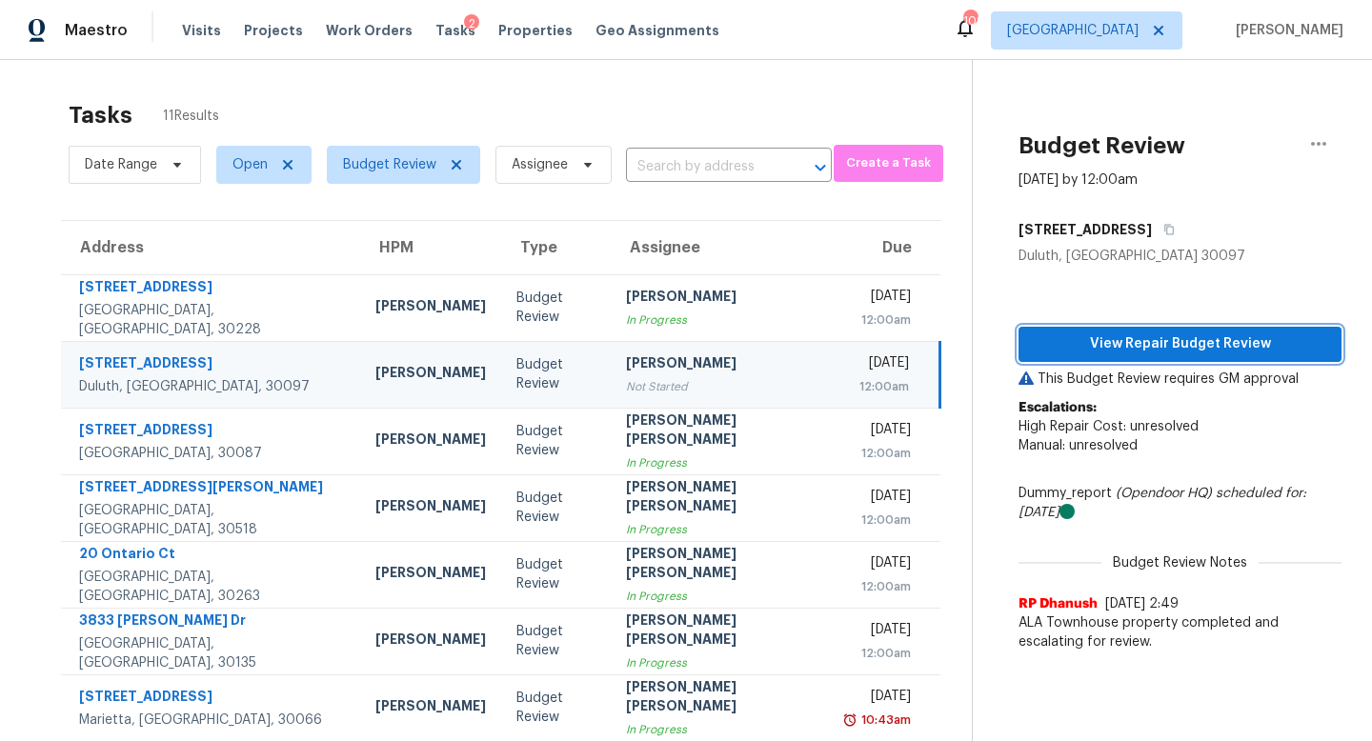
click at [1080, 332] on span "View Repair Budget Review" at bounding box center [1179, 344] width 292 height 24
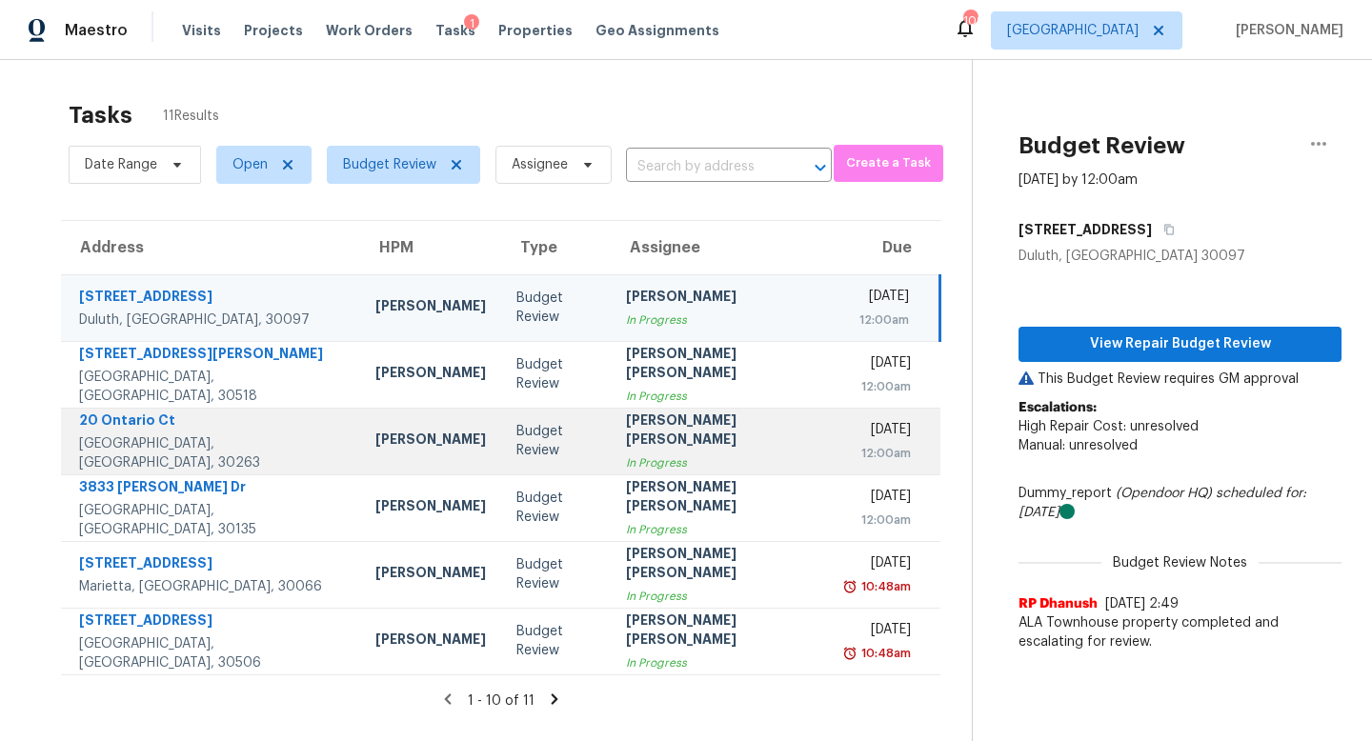
scroll to position [60, 0]
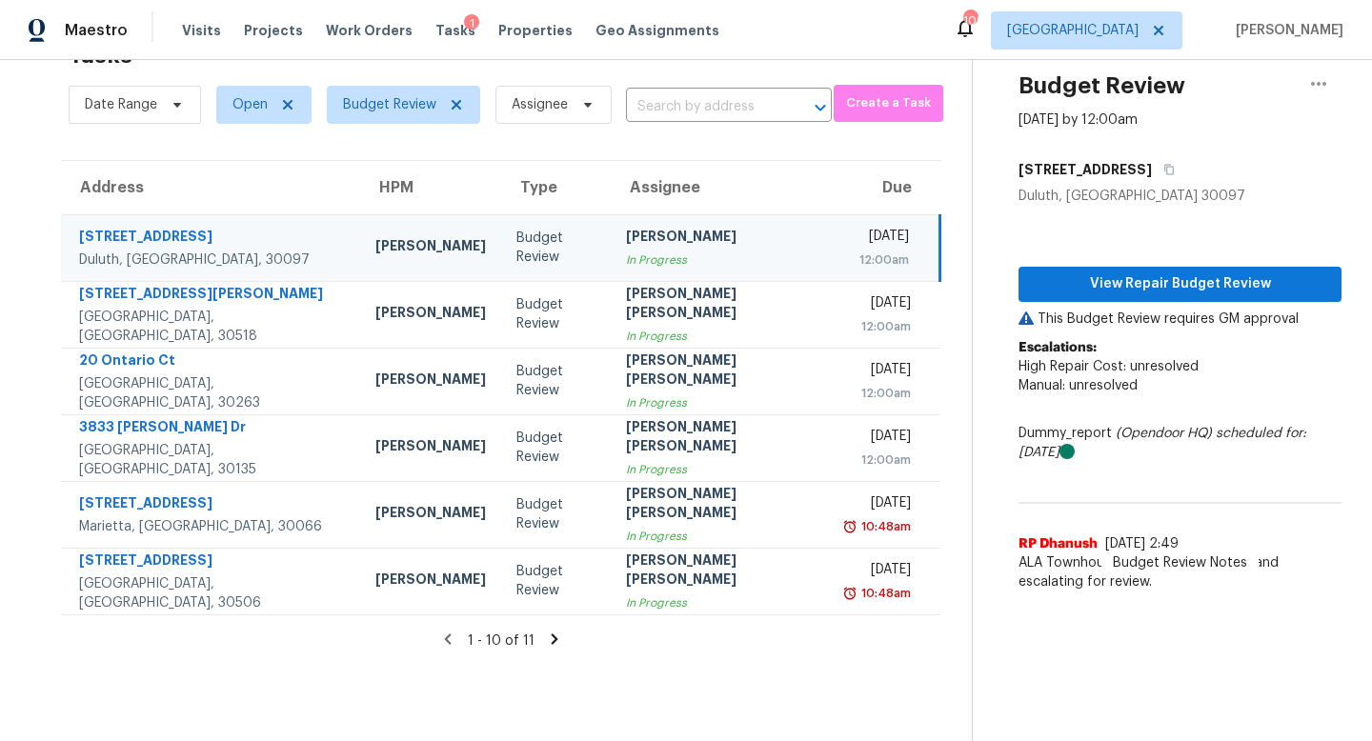
click at [546, 640] on icon at bounding box center [554, 639] width 17 height 17
